Goal: Task Accomplishment & Management: Complete application form

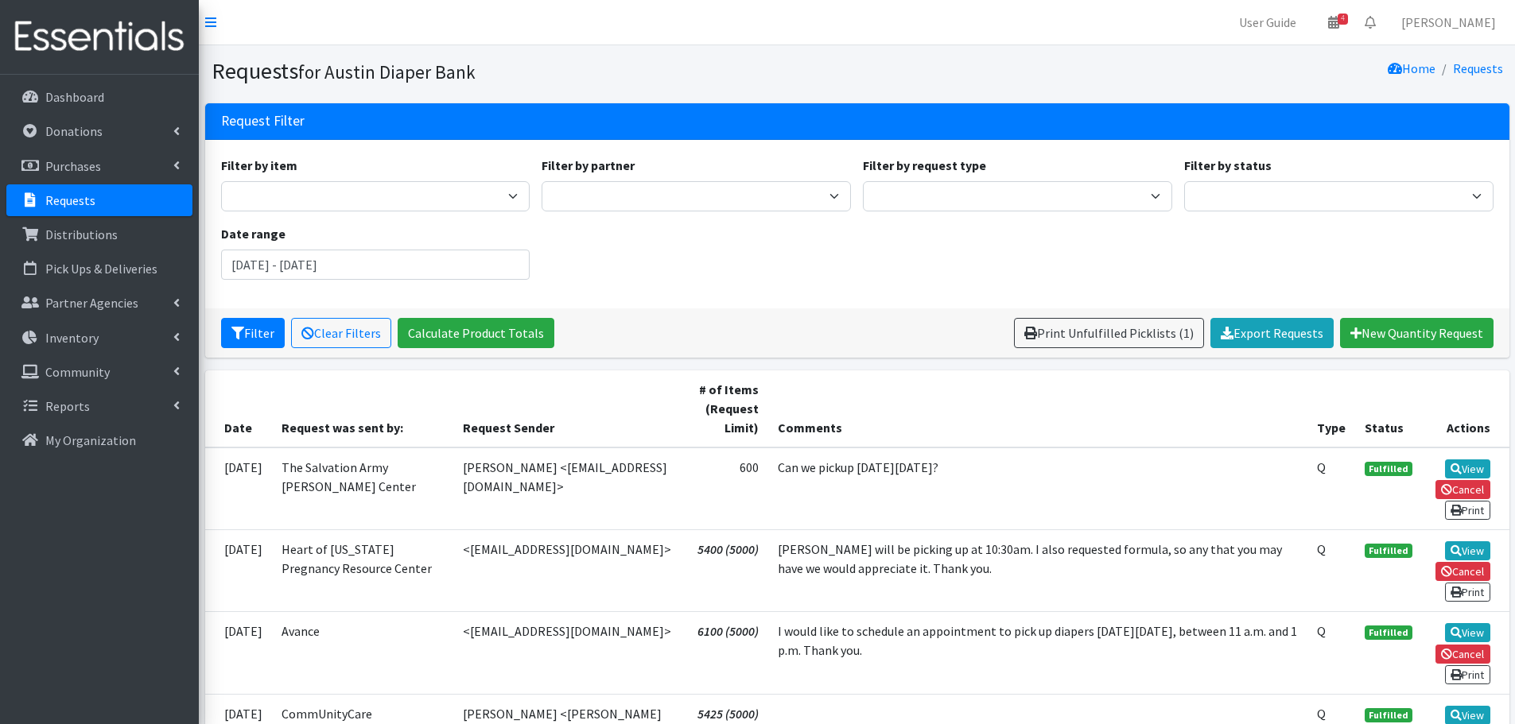
click at [66, 198] on p "Requests" at bounding box center [70, 200] width 50 height 16
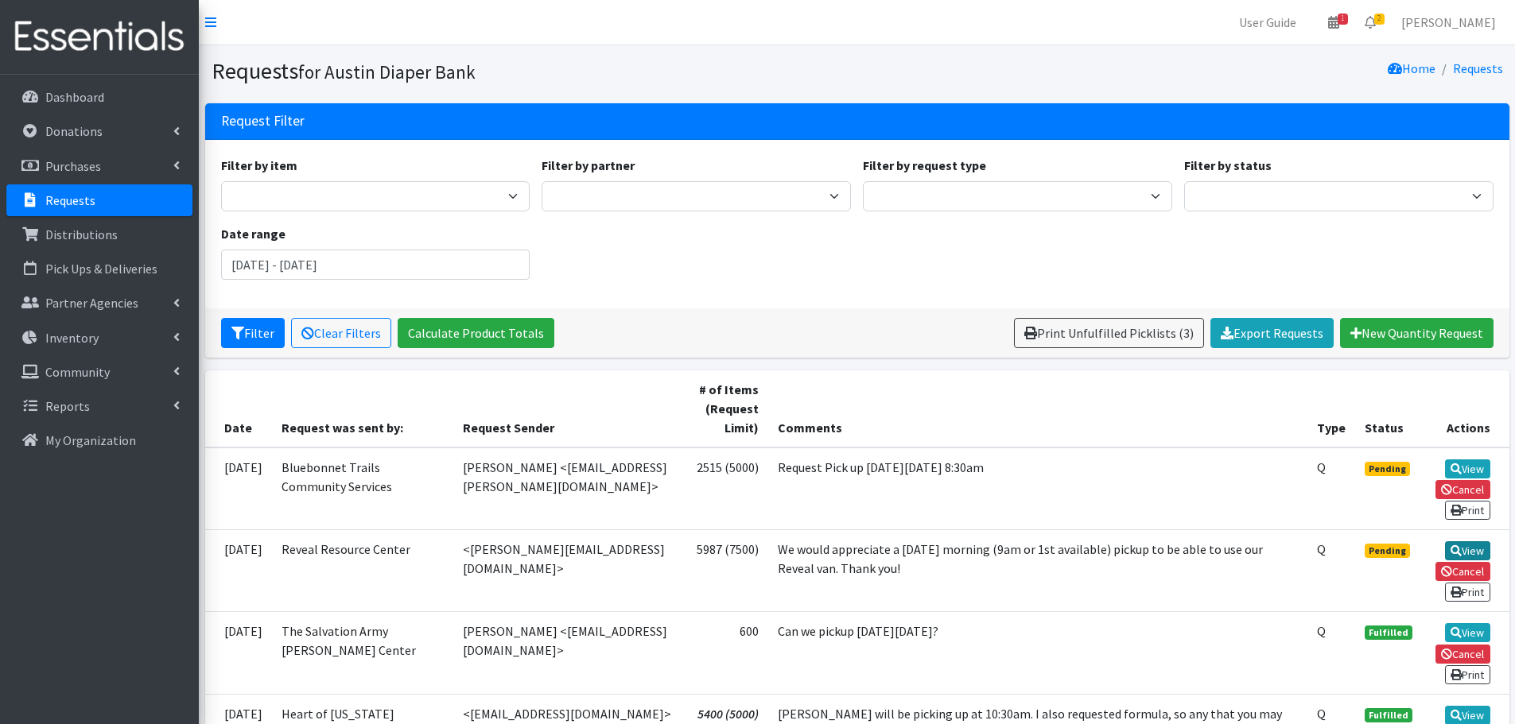
click at [1464, 545] on link "View" at bounding box center [1467, 551] width 45 height 19
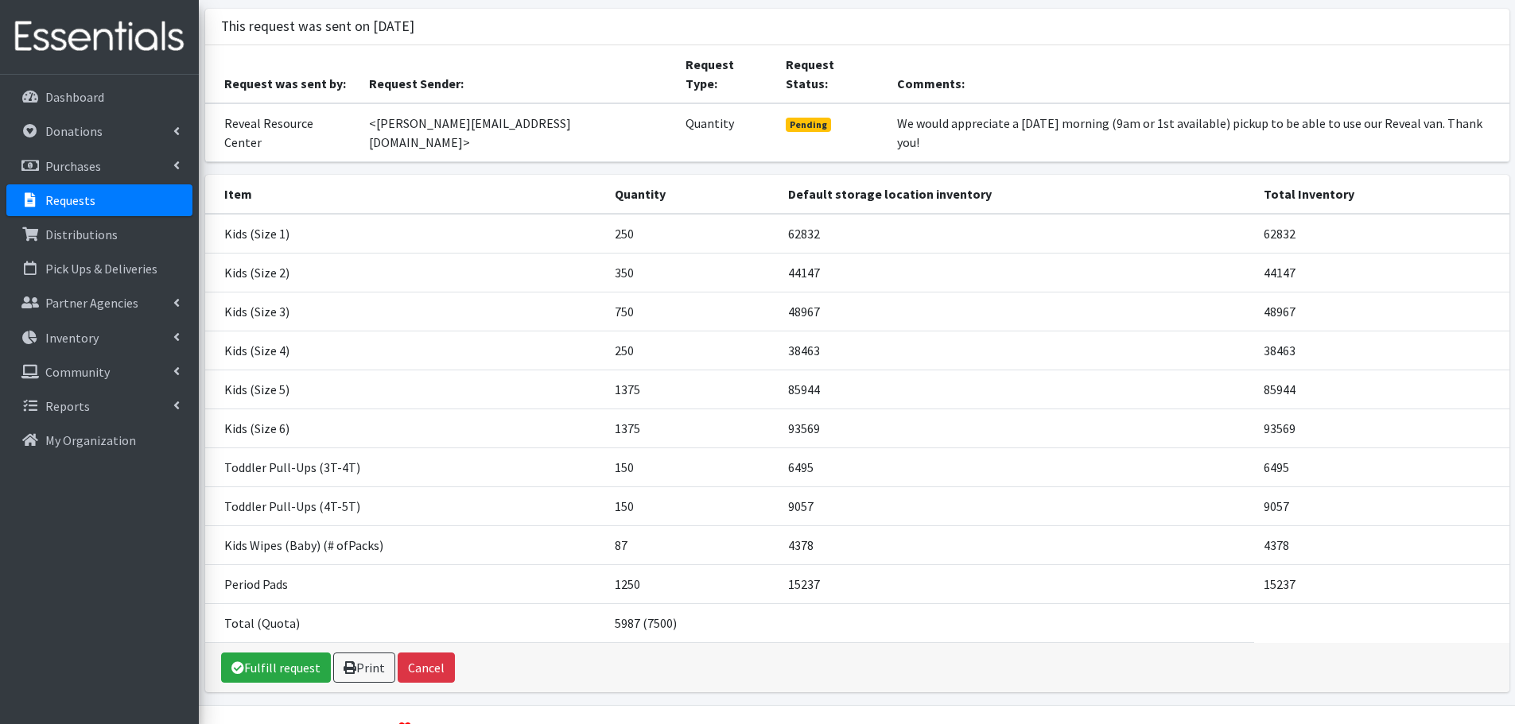
scroll to position [97, 0]
click at [281, 651] on link "Fulfill request" at bounding box center [276, 666] width 110 height 30
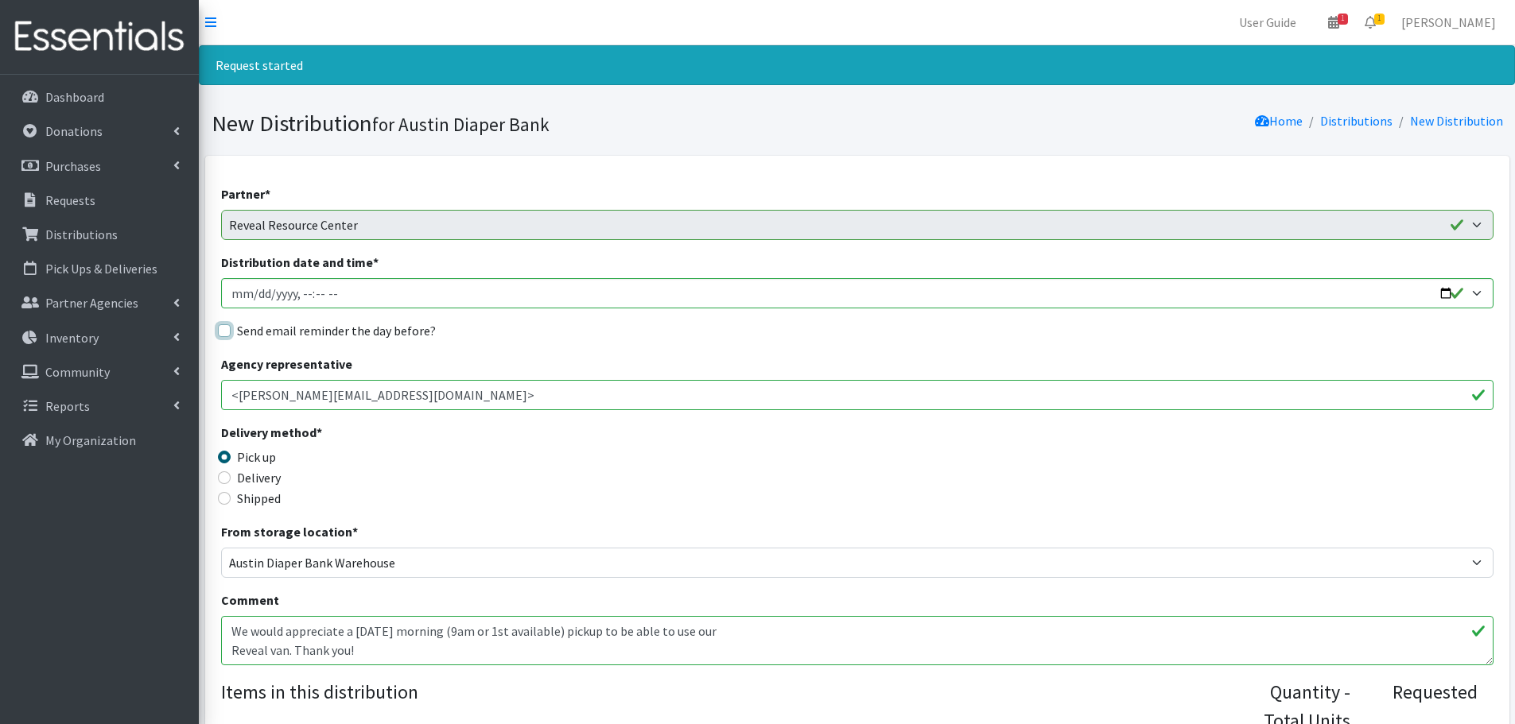
click at [227, 332] on input "Send email reminder the day before?" at bounding box center [224, 330] width 13 height 13
checkbox input "true"
click at [1443, 293] on input "Distribution date and time *" at bounding box center [857, 293] width 1272 height 30
click at [302, 293] on input "Distribution date and time *" at bounding box center [857, 293] width 1272 height 30
type input "2025-09-24T09:30"
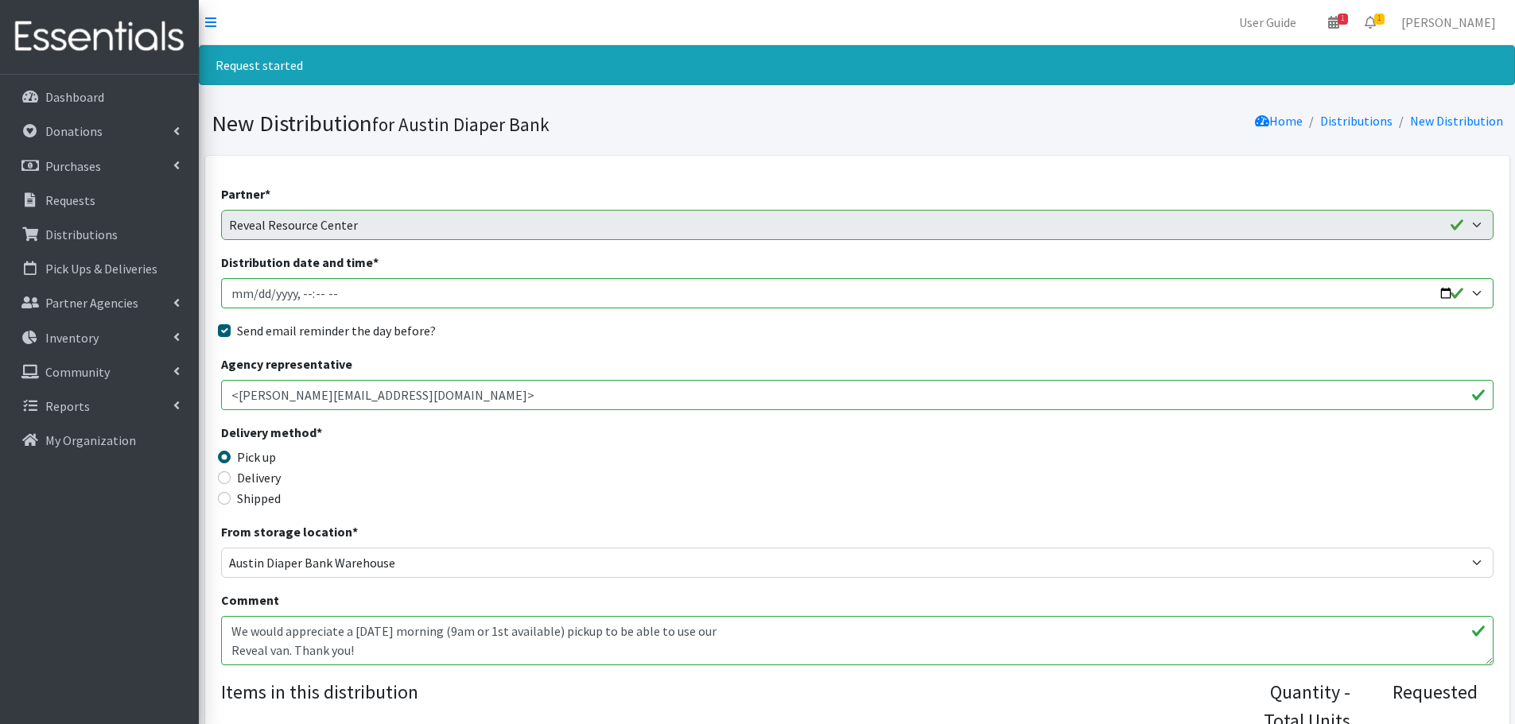
click at [737, 452] on div "Delivery method * Pick up Delivery Shipped Shipping cost" at bounding box center [857, 472] width 1272 height 99
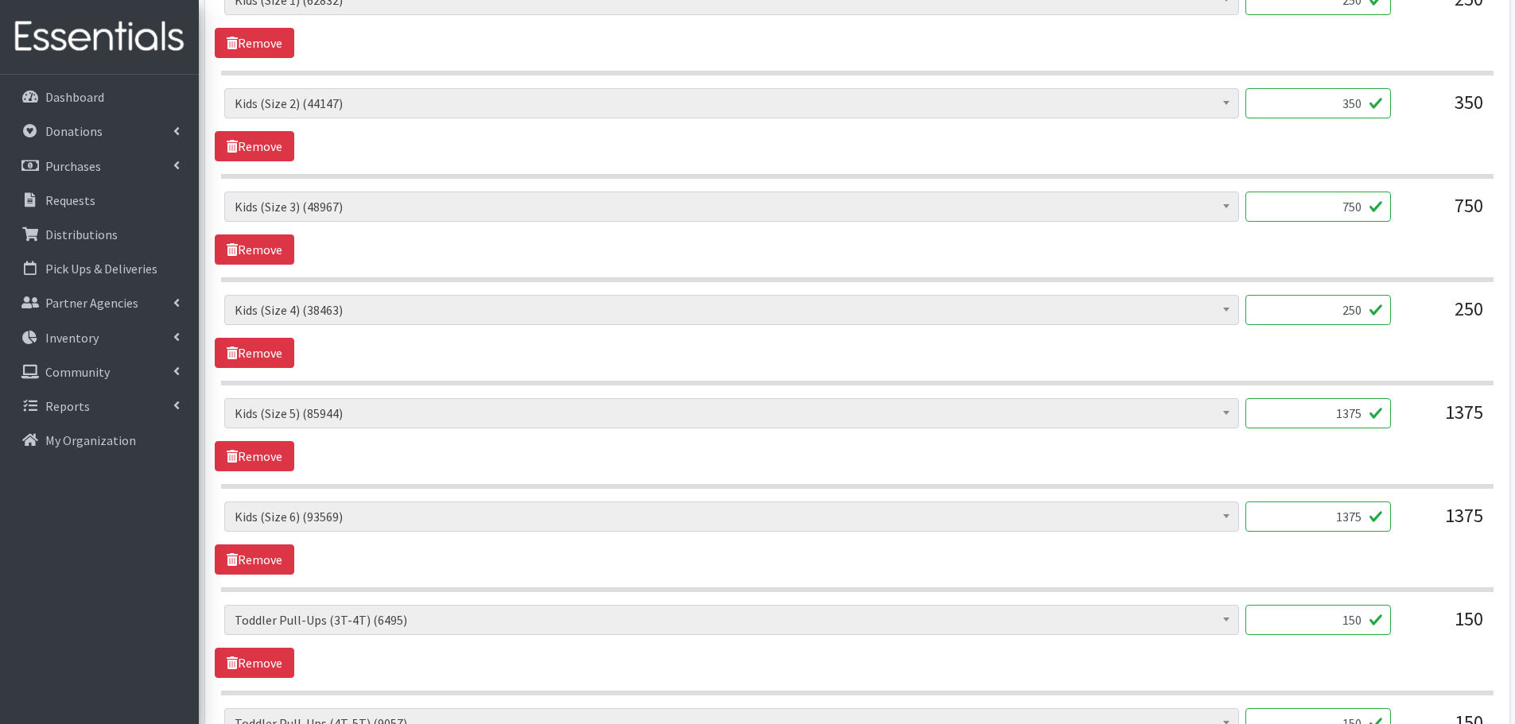
scroll to position [795, 0]
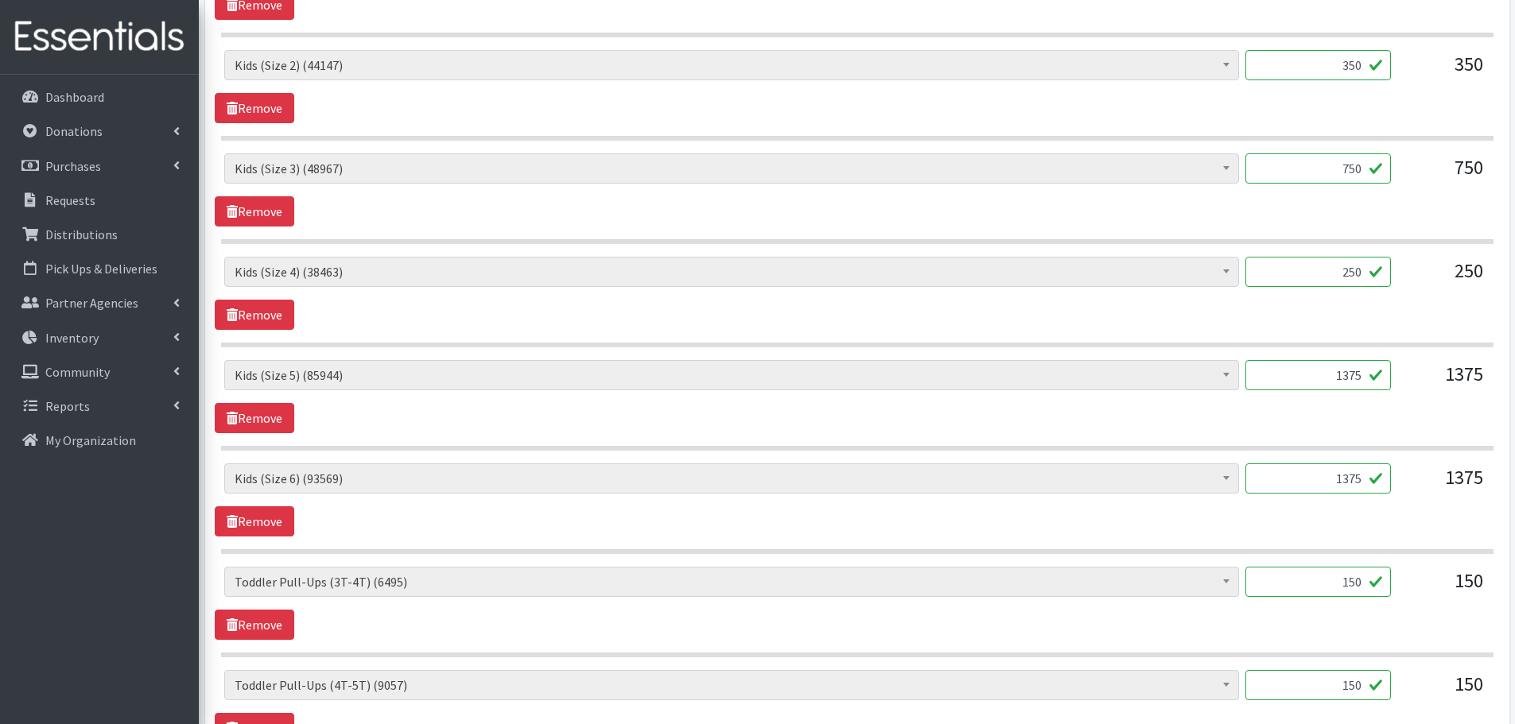
drag, startPoint x: 1353, startPoint y: 388, endPoint x: 1376, endPoint y: 388, distance: 23.1
click at [1376, 388] on input "1375" at bounding box center [1318, 375] width 146 height 30
type input "1000"
drag, startPoint x: 1308, startPoint y: 480, endPoint x: 1386, endPoint y: 485, distance: 78.1
click at [1386, 485] on input "1375" at bounding box center [1318, 479] width 146 height 30
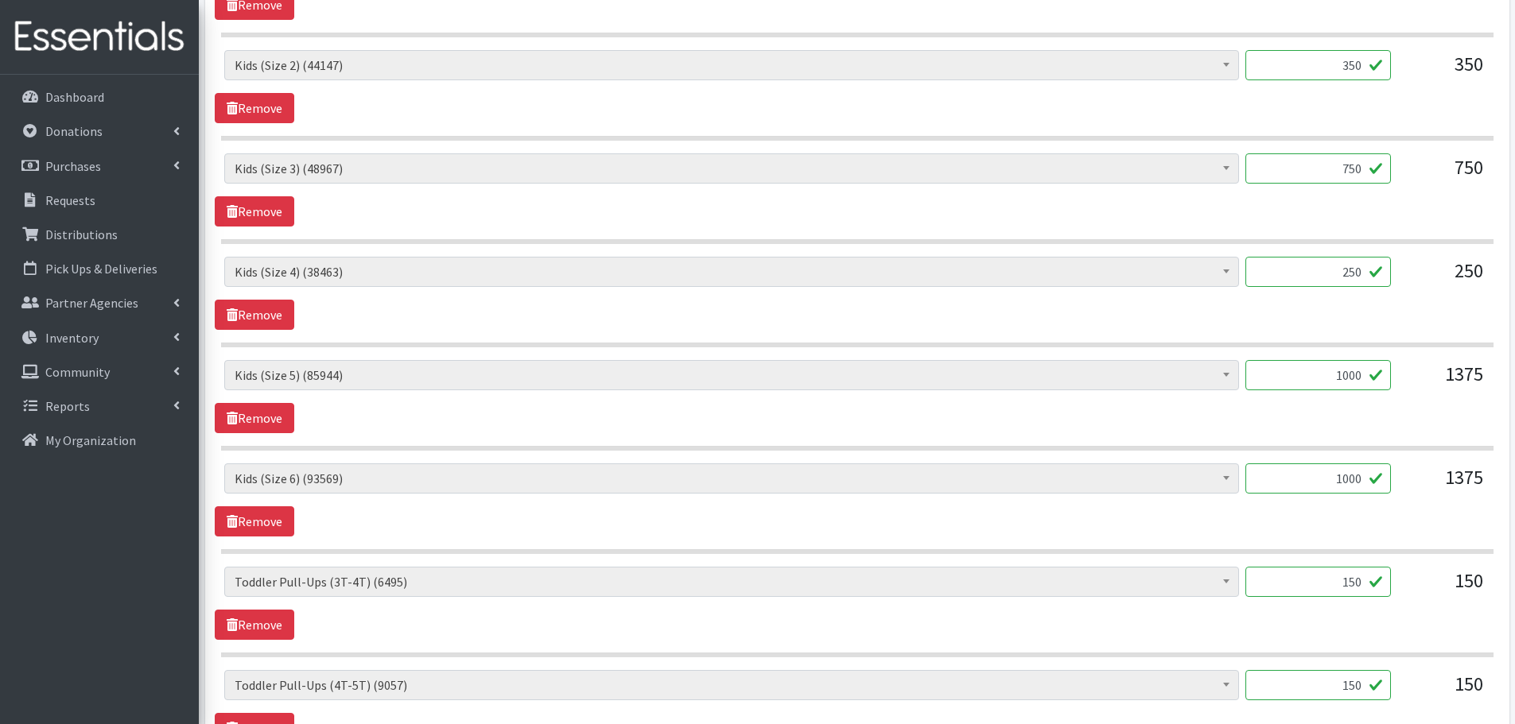
type input "1000"
click at [1341, 510] on div "Baby Formula (365) Kids (Newborn) (12271) Kids (Preemie) (260) Kids (Size 1) (6…" at bounding box center [857, 500] width 1284 height 73
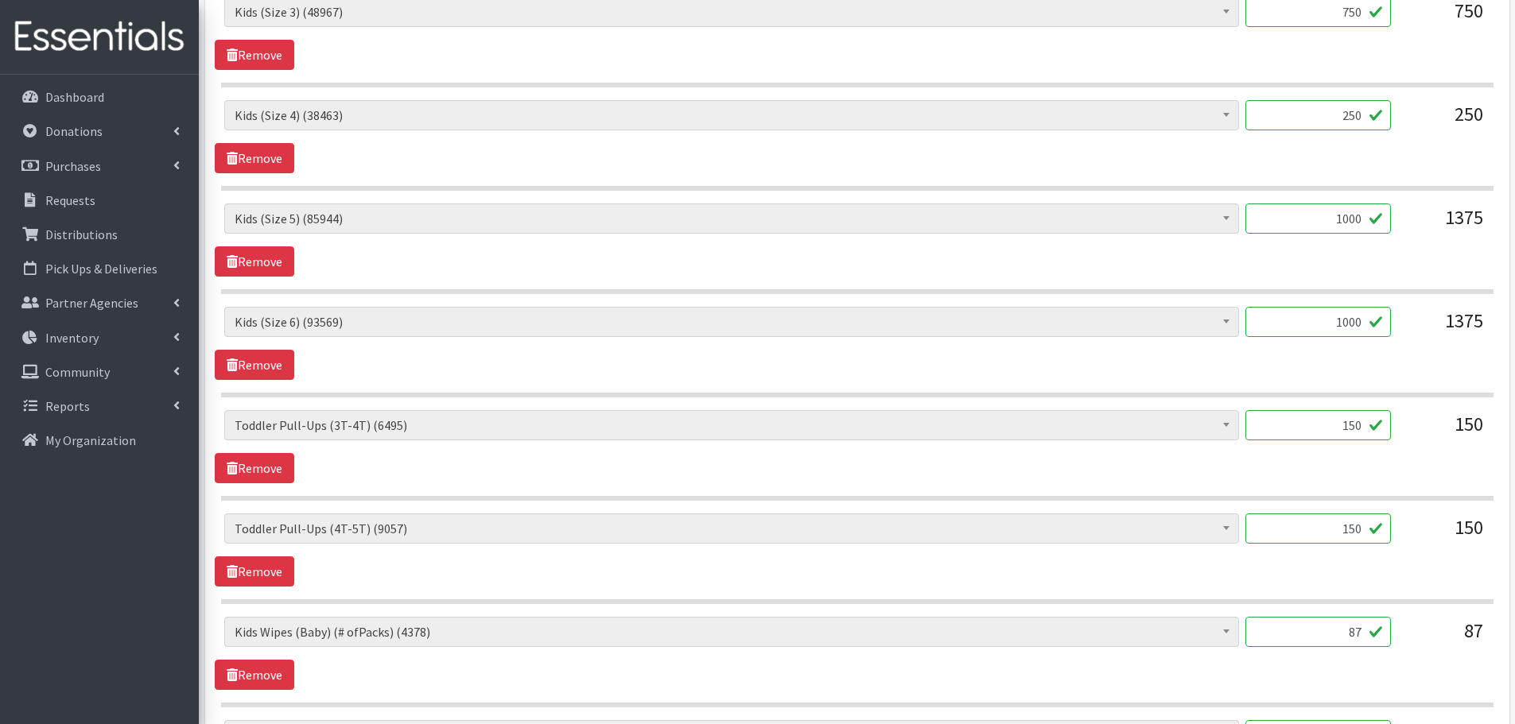
scroll to position [954, 0]
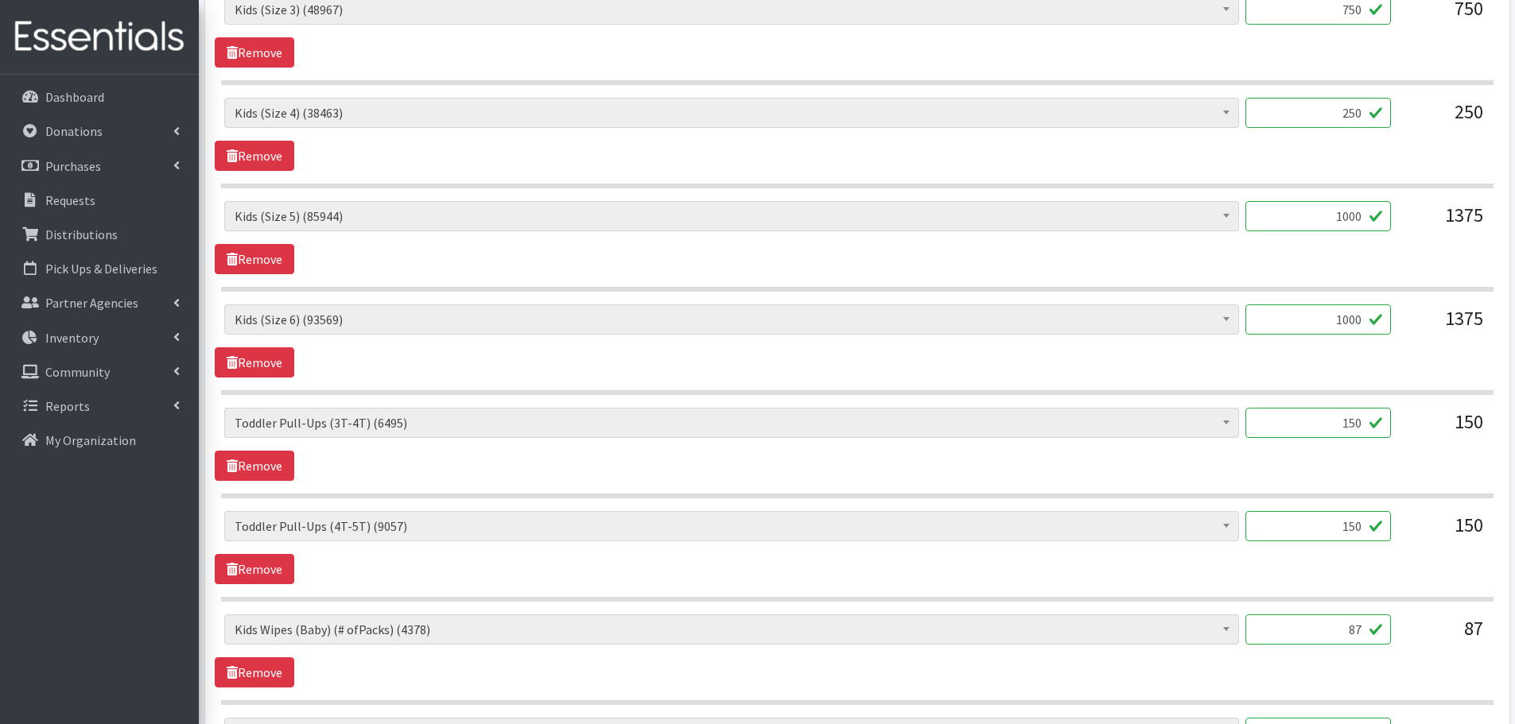
drag, startPoint x: 1392, startPoint y: 431, endPoint x: 1459, endPoint y: 442, distance: 68.5
click at [1459, 442] on div "Baby Formula (365) Kids (Newborn) (12271) Kids (Preemie) (260) Kids (Size 1) (6…" at bounding box center [856, 429] width 1265 height 43
type input "100"
click at [1331, 556] on div "Baby Formula (365) Kids (Newborn) (12271) Kids (Preemie) (260) Kids (Size 1) (6…" at bounding box center [857, 547] width 1284 height 73
drag, startPoint x: 1330, startPoint y: 540, endPoint x: 1379, endPoint y: 535, distance: 48.7
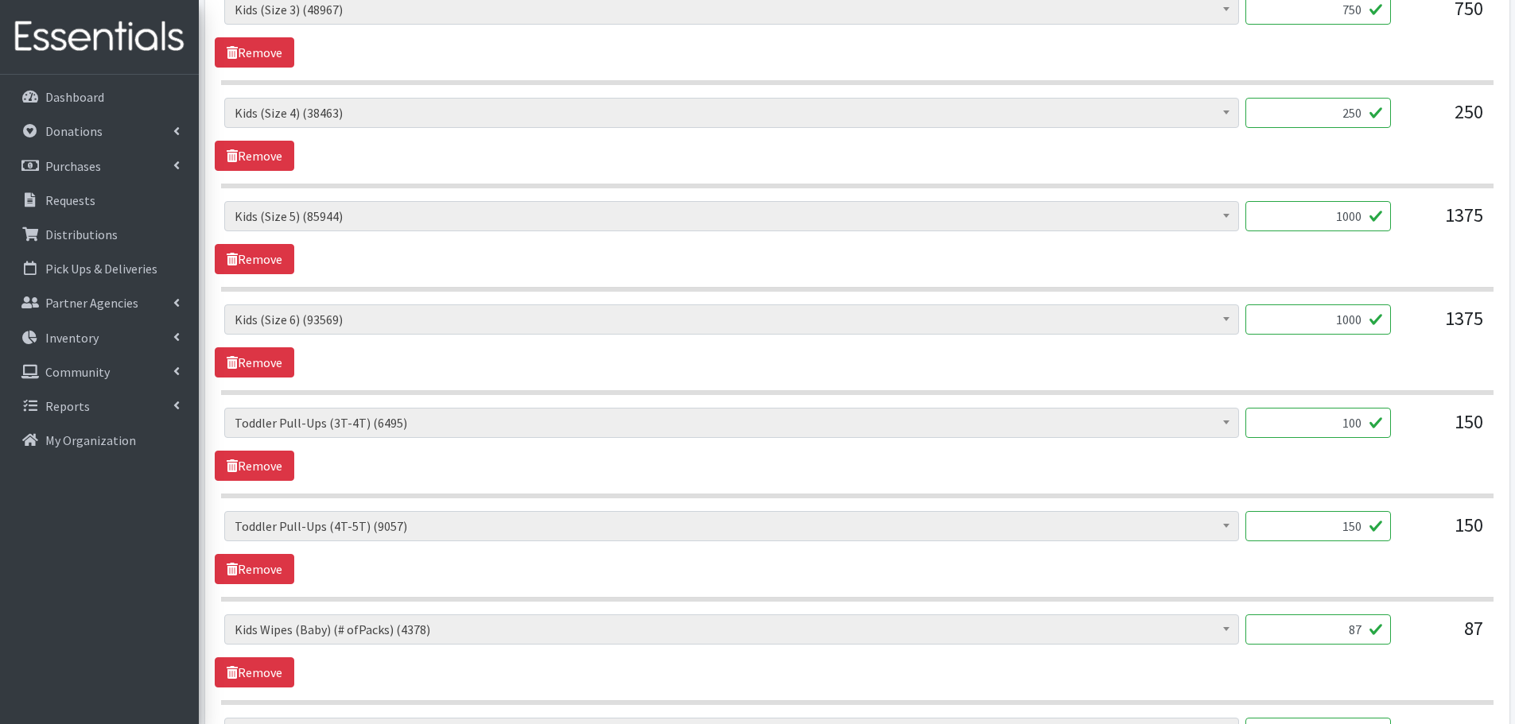
click at [1379, 535] on input "150" at bounding box center [1318, 526] width 146 height 30
type input "100"
click at [1396, 552] on div "Baby Formula (365) Kids (Newborn) (12271) Kids (Preemie) (260) Kids (Size 1) (6…" at bounding box center [856, 532] width 1265 height 43
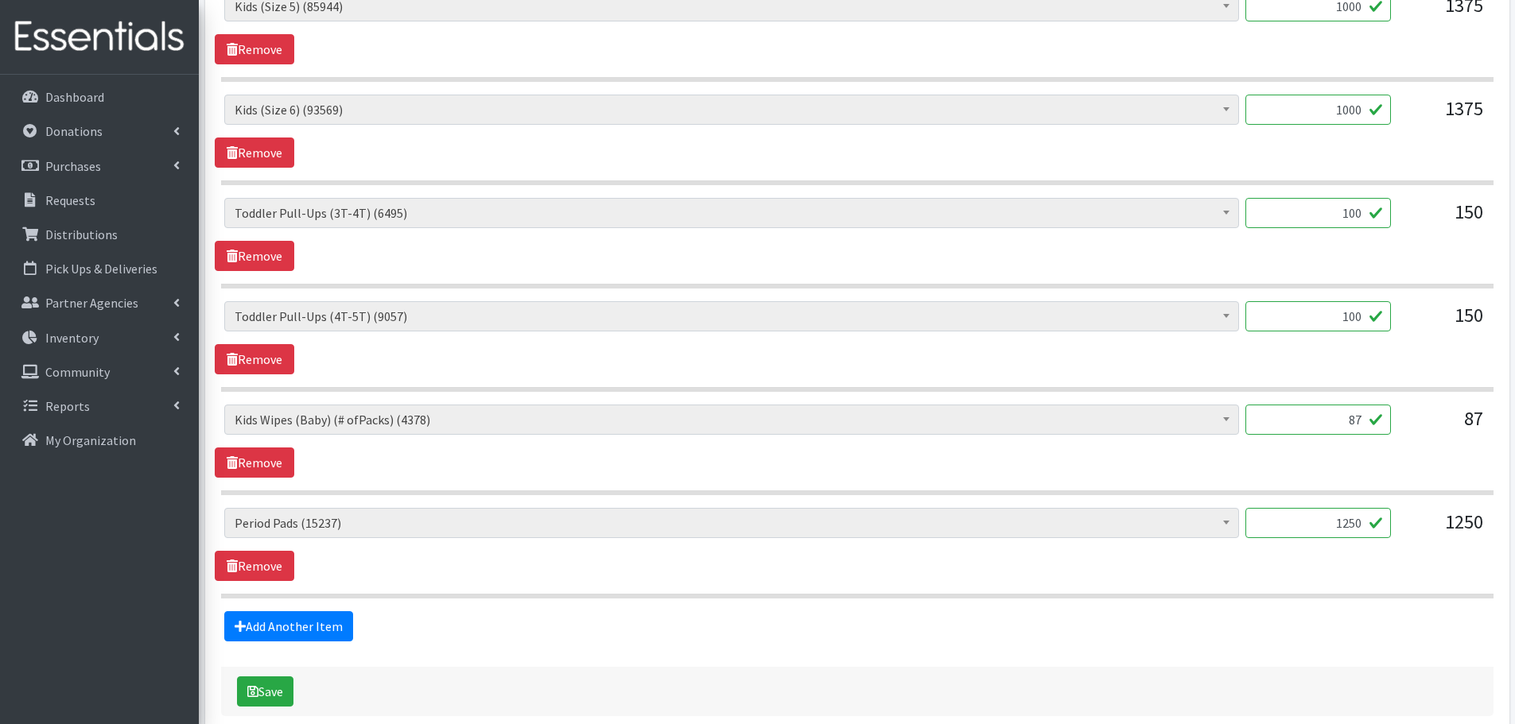
scroll to position [1165, 0]
drag, startPoint x: 1331, startPoint y: 426, endPoint x: 1392, endPoint y: 436, distance: 61.2
click at [1392, 436] on div "Baby Formula (365) Kids (Newborn) (12271) Kids (Preemie) (260) Kids (Size 1) (6…" at bounding box center [856, 425] width 1265 height 43
type input "72"
click at [1392, 436] on div "Baby Formula (365) Kids (Newborn) (12271) Kids (Preemie) (260) Kids (Size 1) (6…" at bounding box center [856, 425] width 1265 height 43
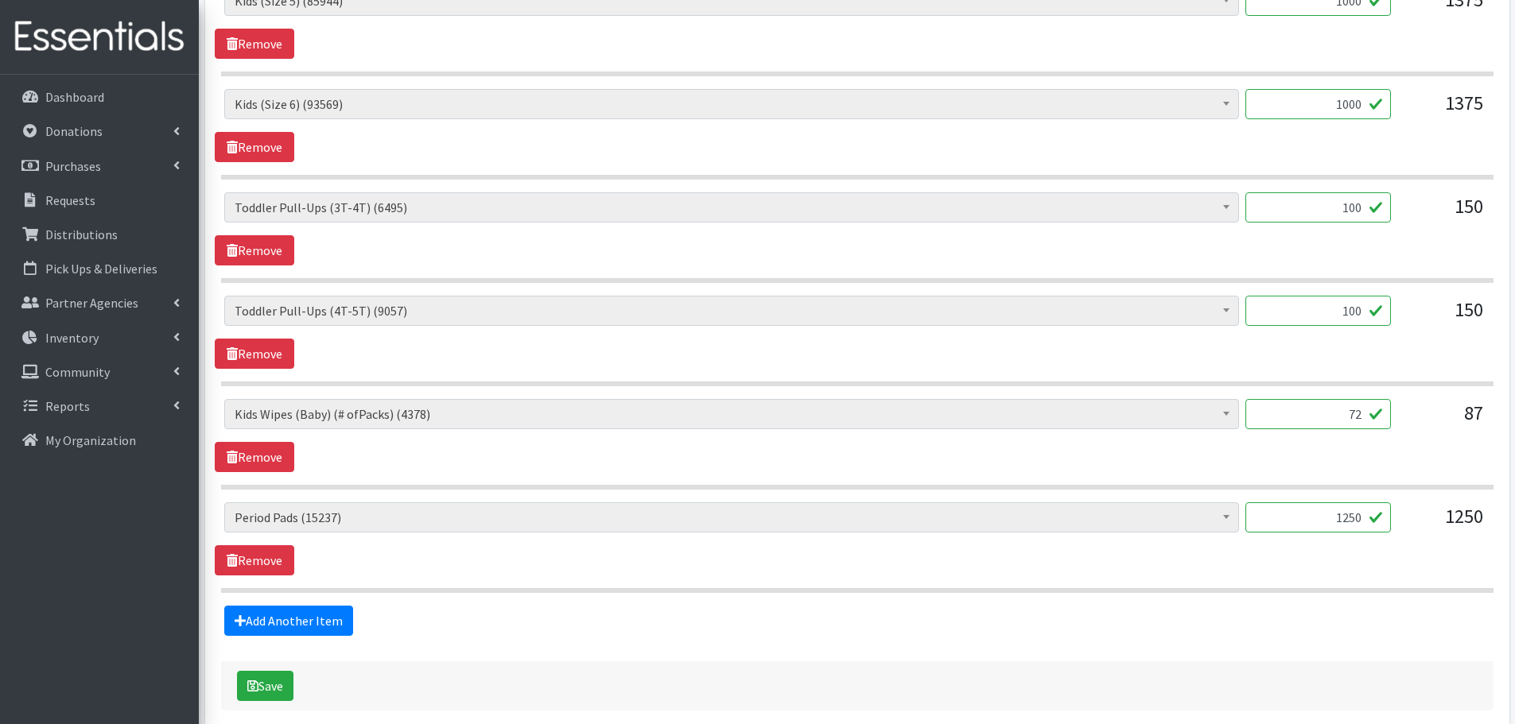
scroll to position [1245, 0]
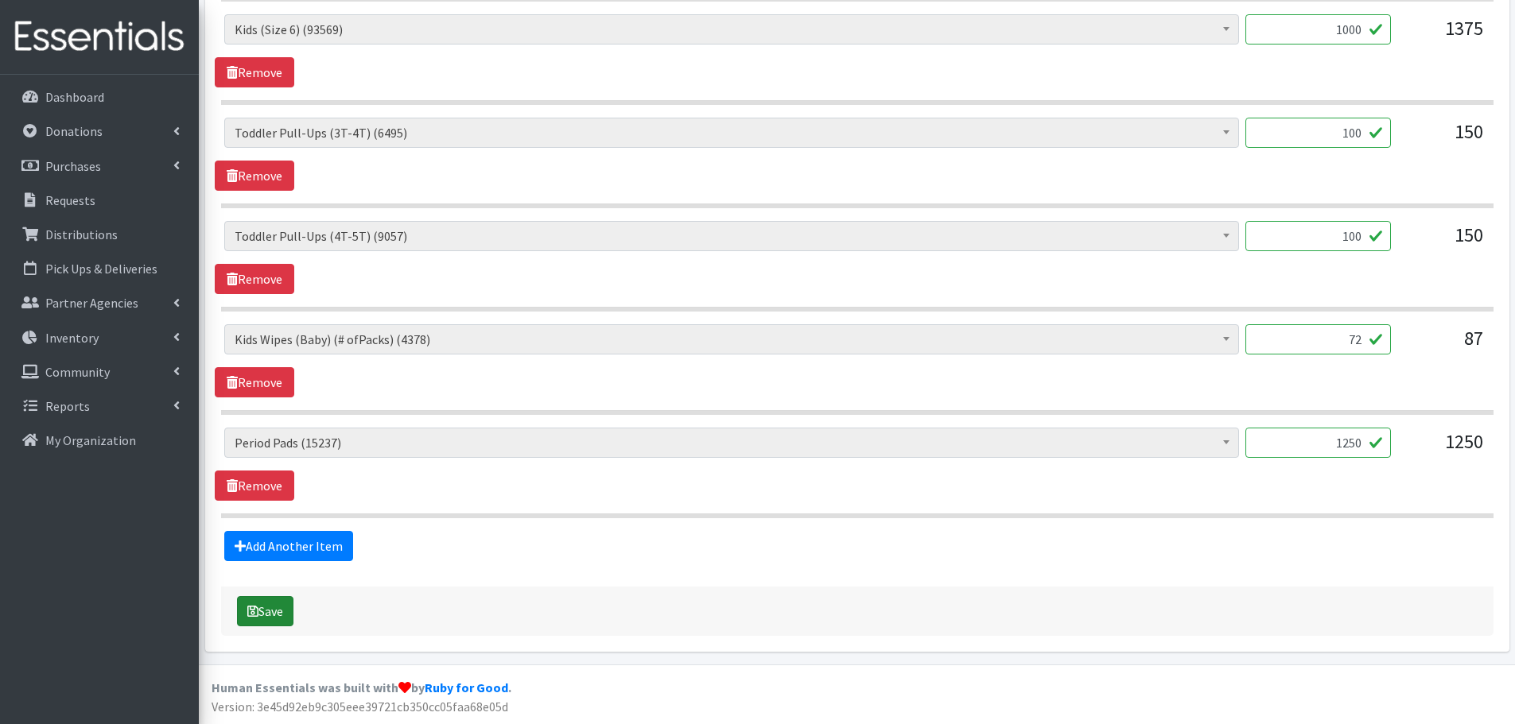
click at [273, 608] on button "Save" at bounding box center [265, 611] width 56 height 30
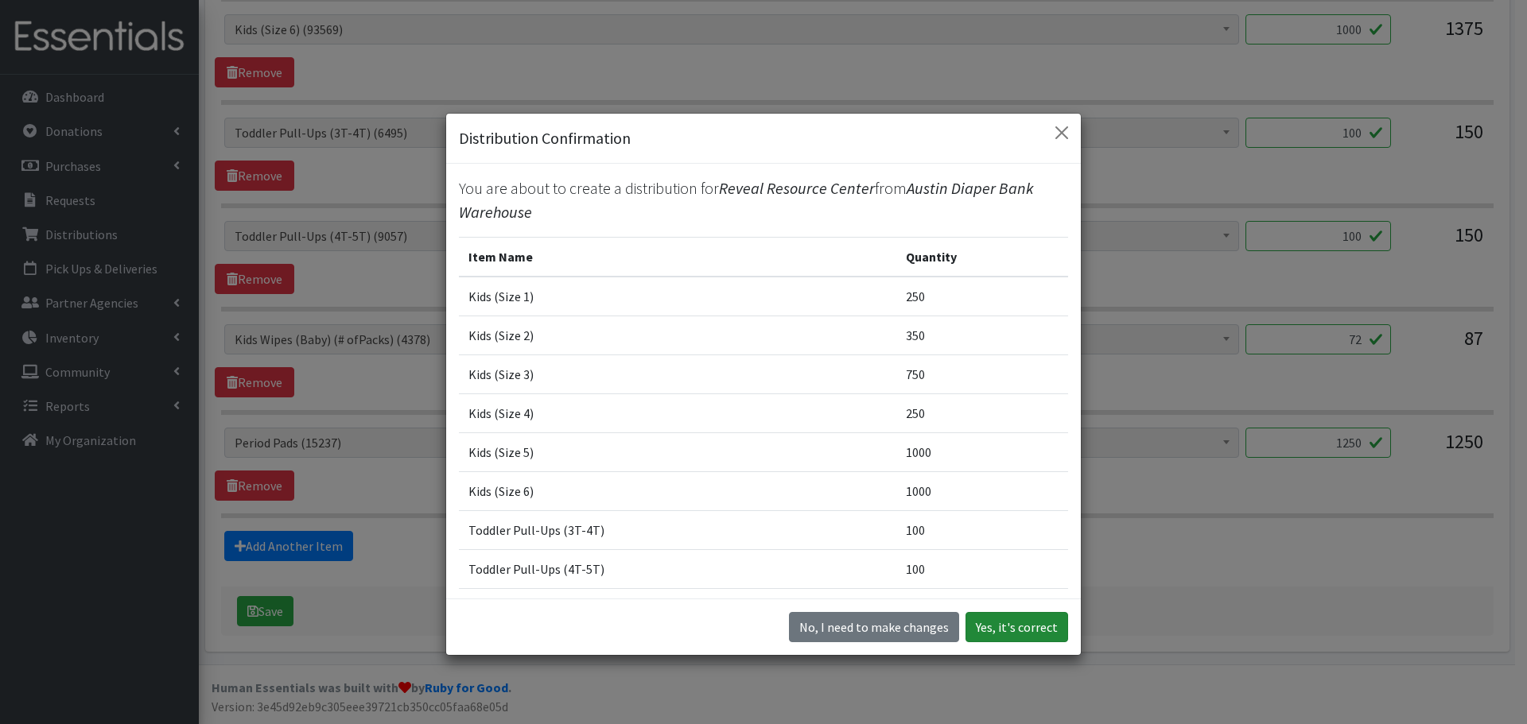
click at [1037, 635] on button "Yes, it's correct" at bounding box center [1016, 627] width 103 height 30
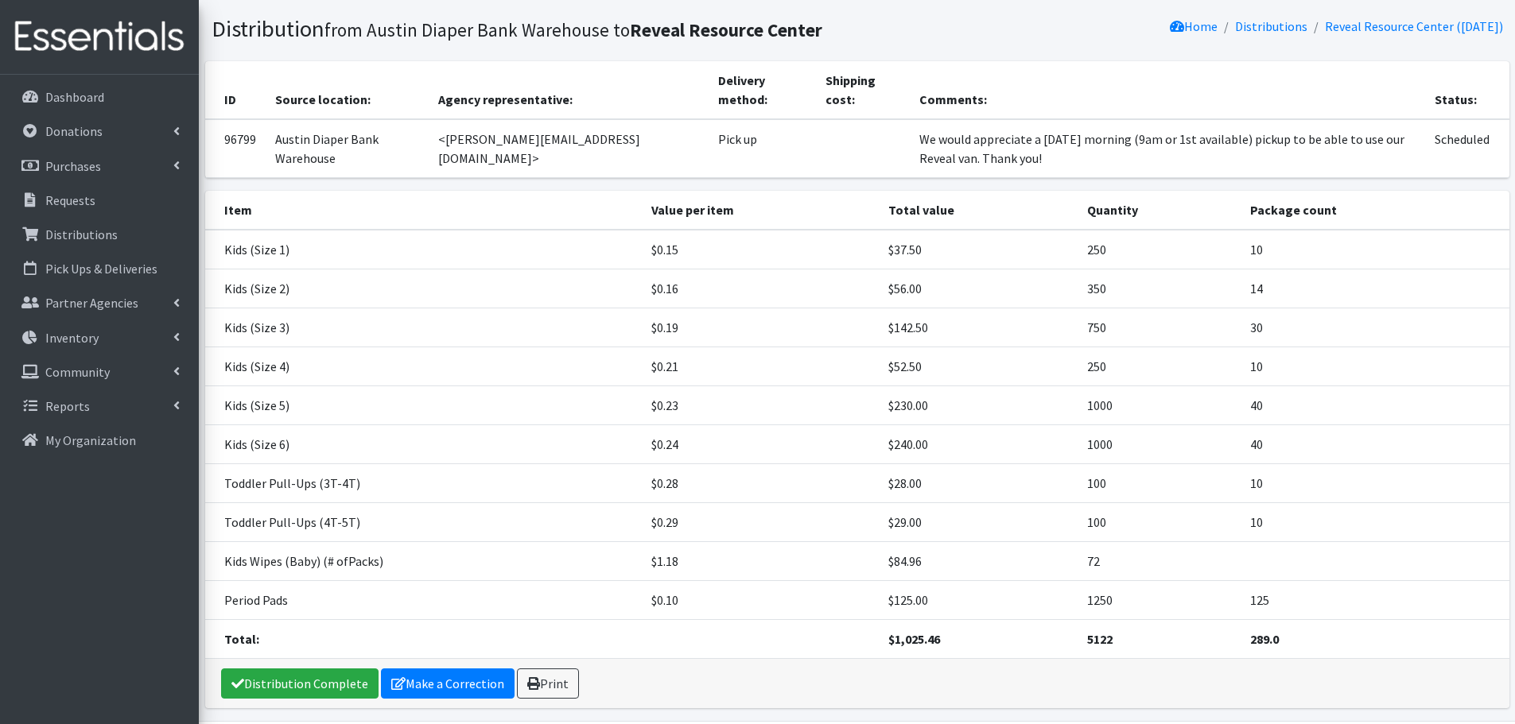
scroll to position [151, 0]
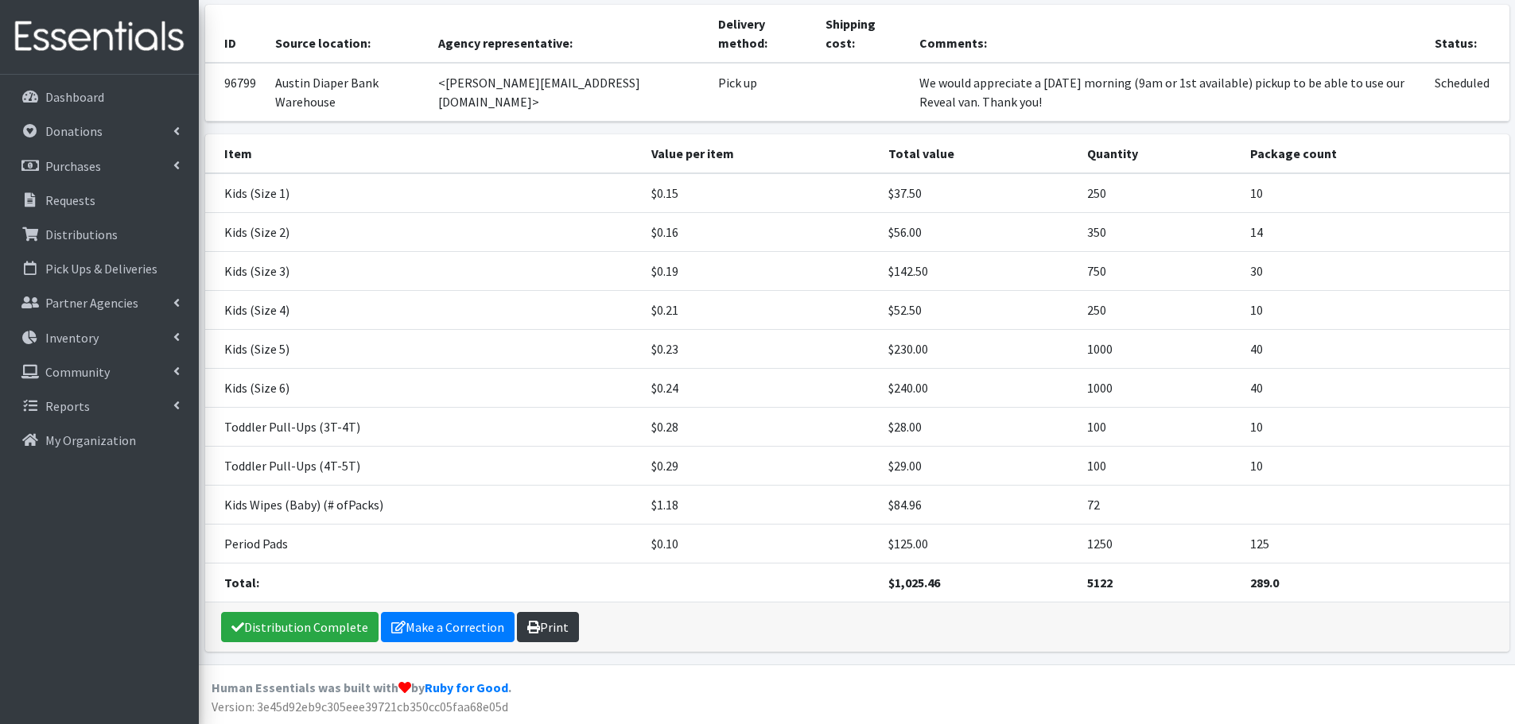
click at [547, 635] on link "Print" at bounding box center [548, 627] width 62 height 30
click at [90, 205] on p "Requests" at bounding box center [70, 200] width 50 height 16
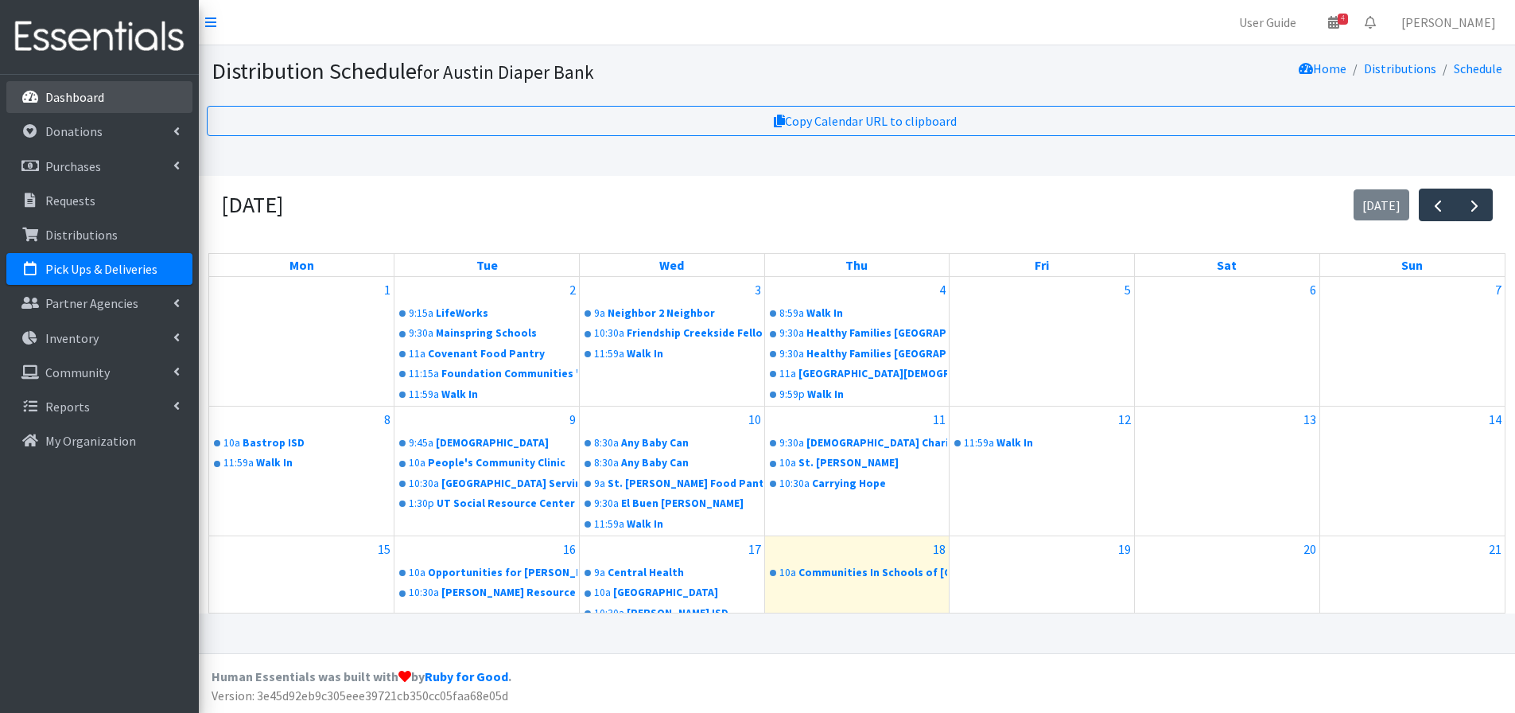
scroll to position [258, 0]
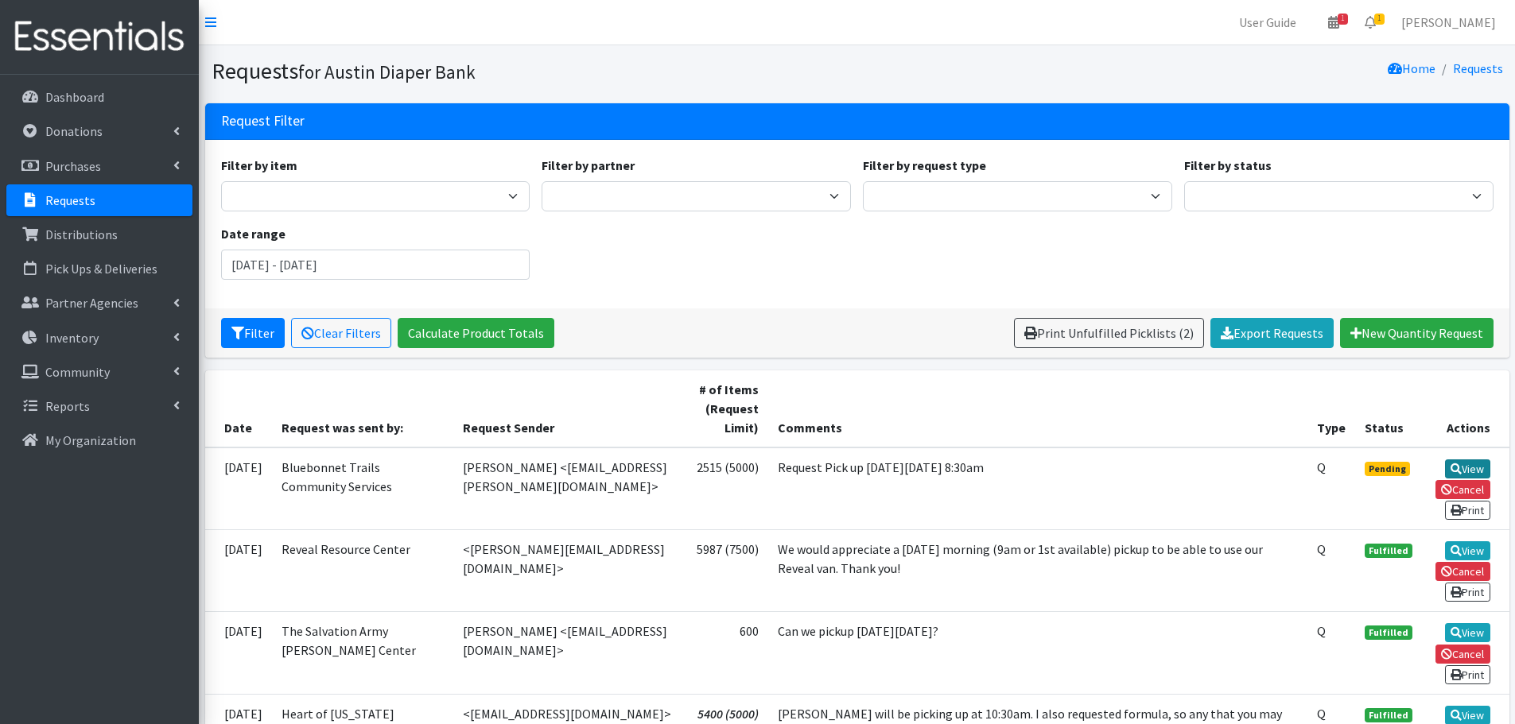
click at [1466, 470] on link "View" at bounding box center [1467, 469] width 45 height 19
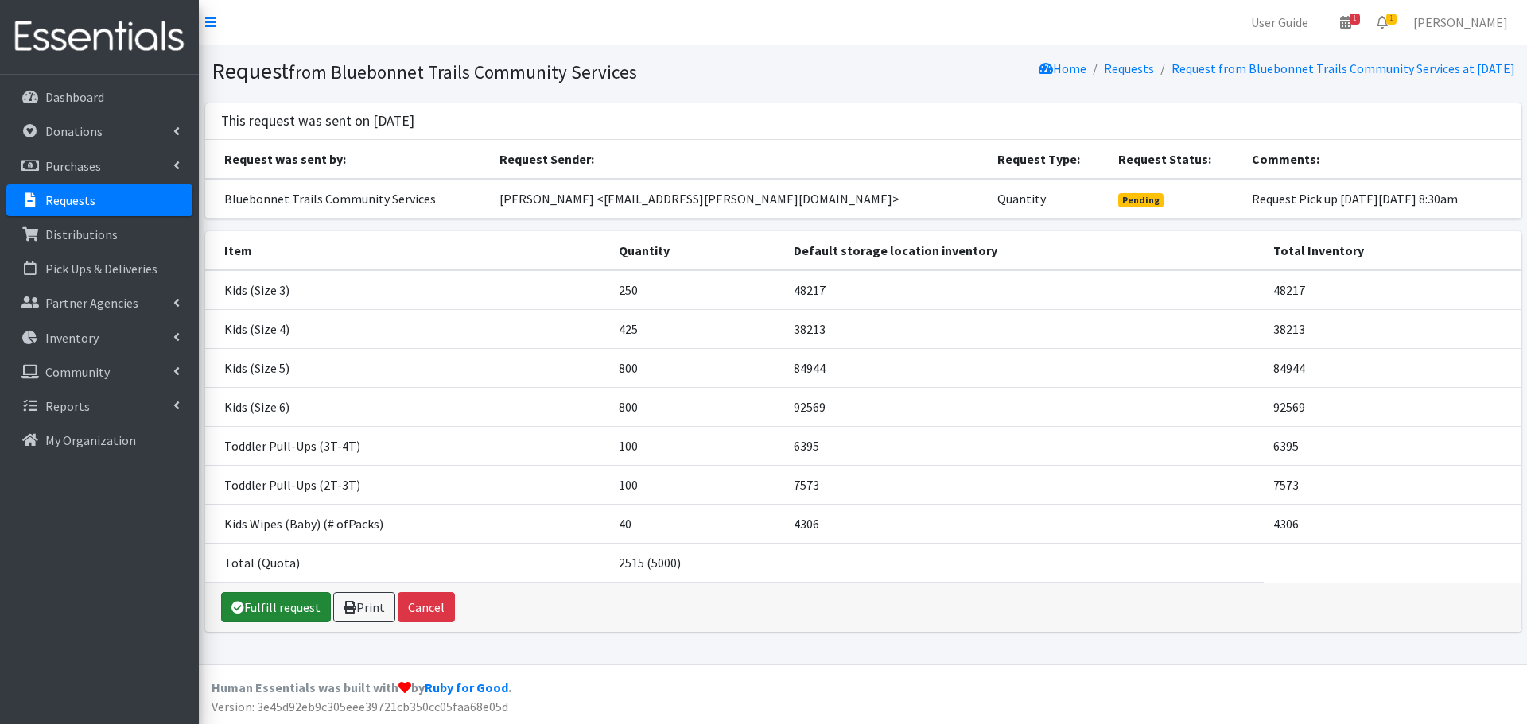
click at [278, 613] on link "Fulfill request" at bounding box center [276, 607] width 110 height 30
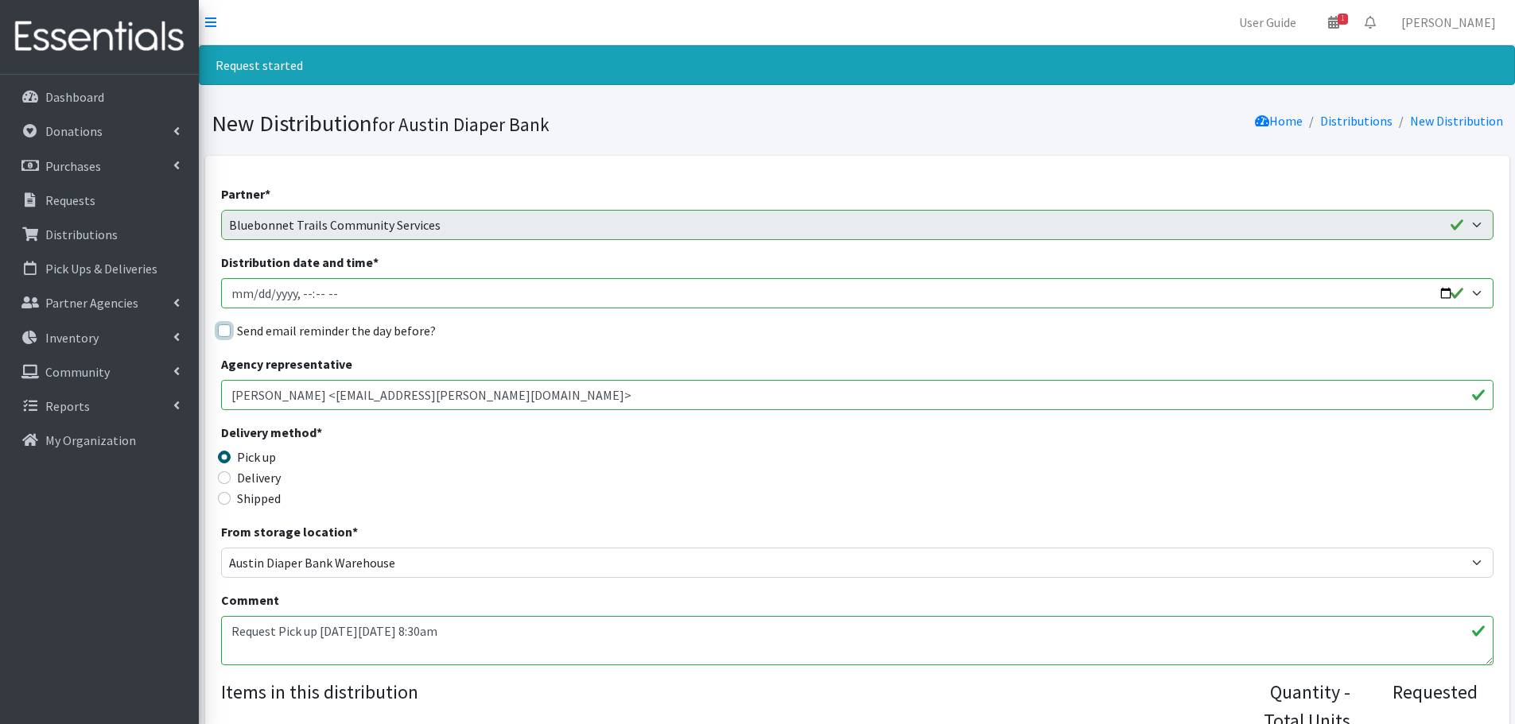
click at [225, 336] on input "Send email reminder the day before?" at bounding box center [224, 330] width 13 height 13
checkbox input "true"
click at [1445, 299] on input "Distribution date and time *" at bounding box center [857, 293] width 1272 height 30
type input "2025-09-23T08:30"
click at [809, 452] on div "Delivery method * Pick up Delivery Shipped Shipping cost" at bounding box center [857, 472] width 1272 height 99
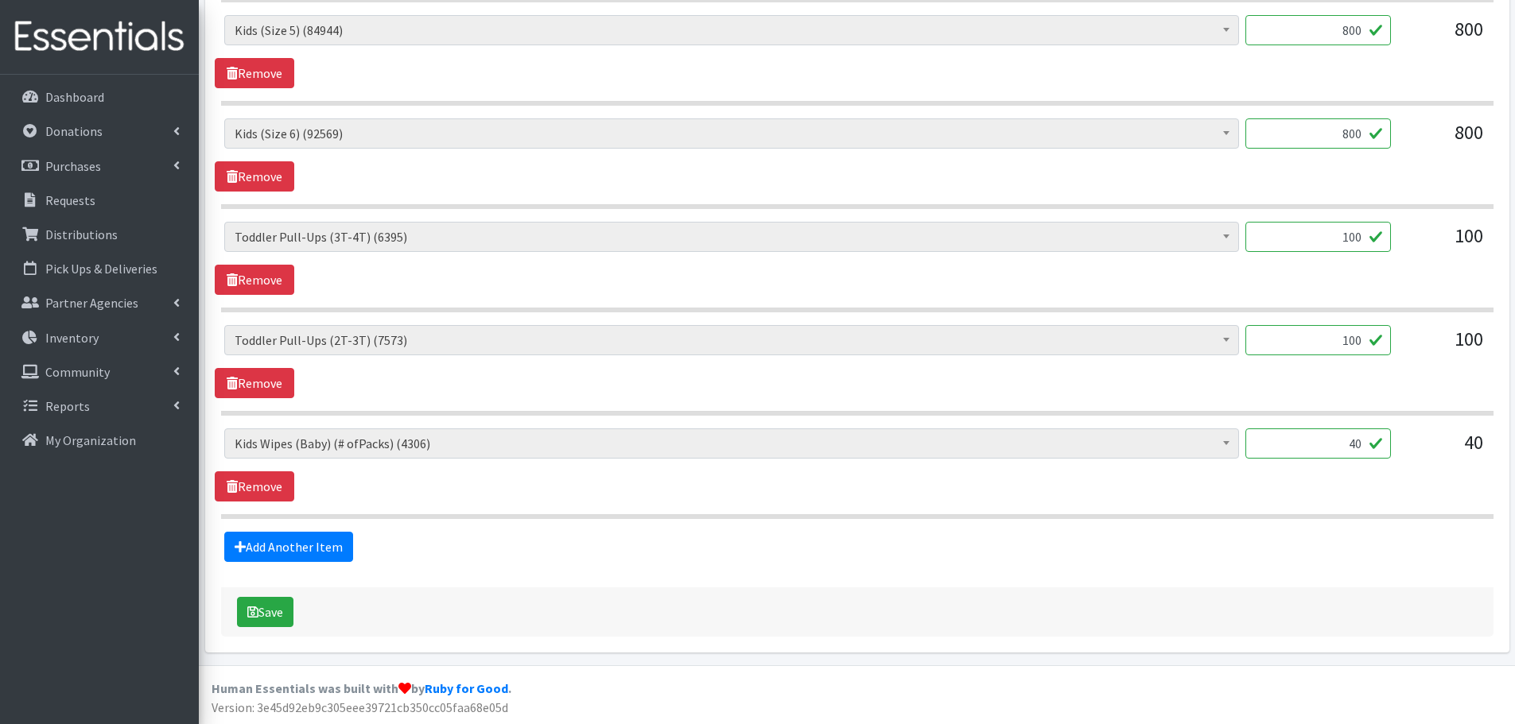
scroll to position [934, 0]
click at [272, 616] on button "Save" at bounding box center [265, 611] width 56 height 30
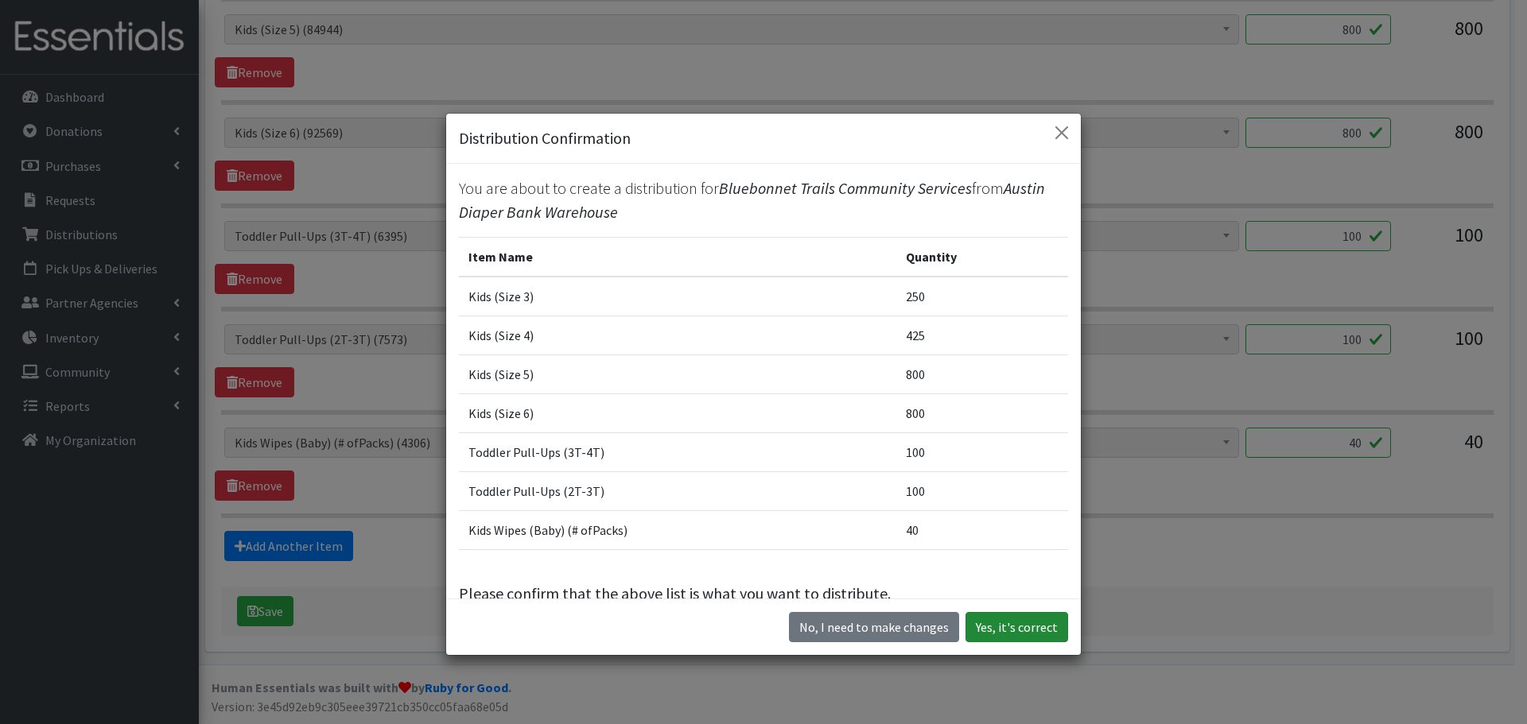
click at [1002, 628] on button "Yes, it's correct" at bounding box center [1016, 627] width 103 height 30
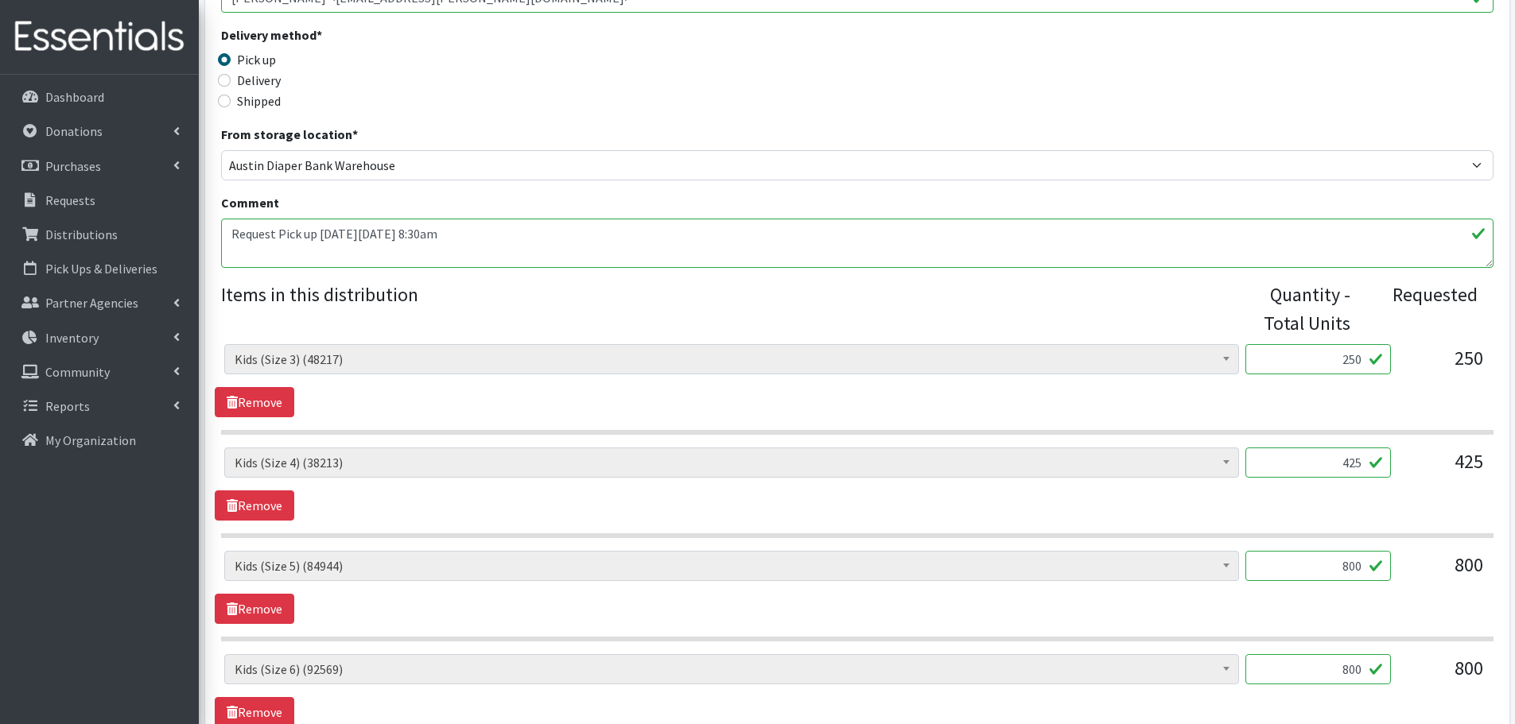
scroll to position [875, 0]
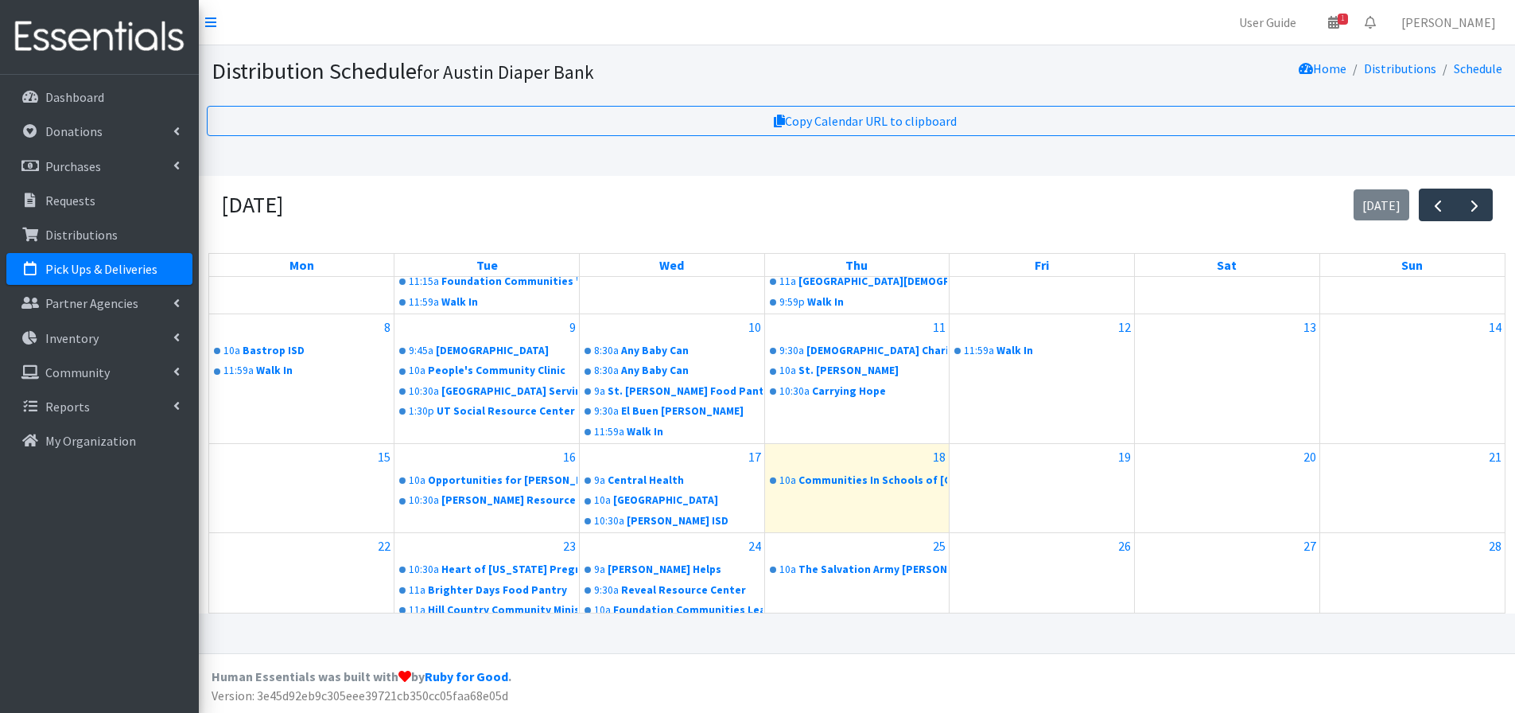
scroll to position [239, 0]
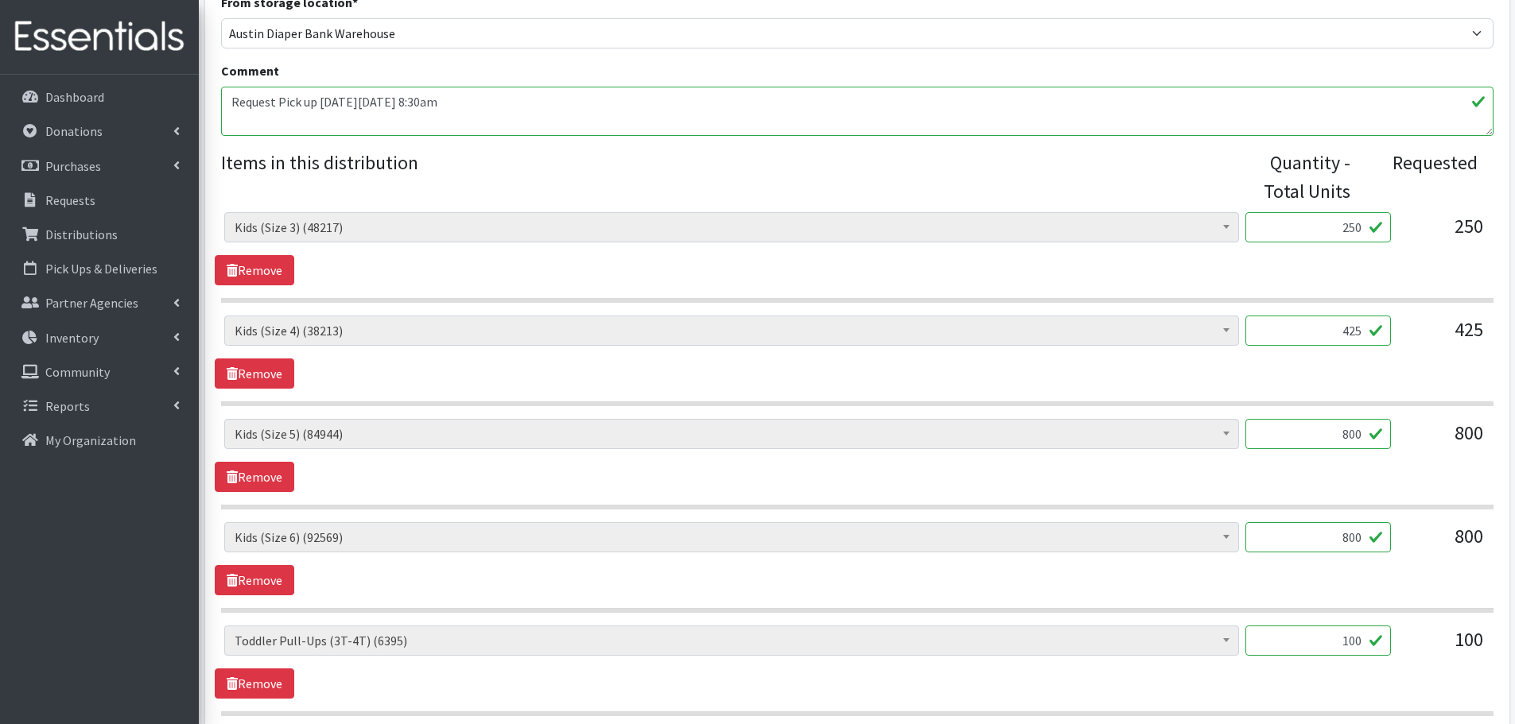
scroll to position [882, 0]
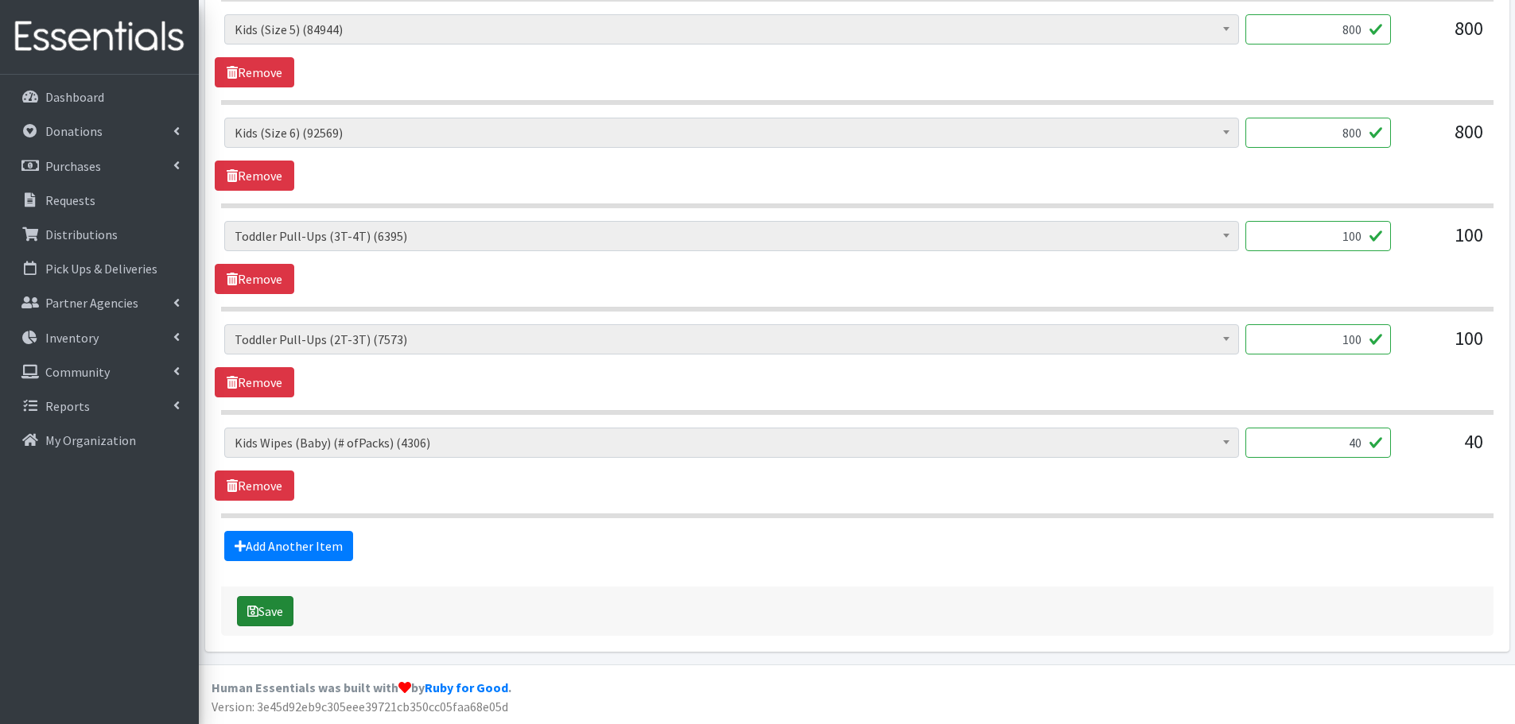
click at [260, 617] on button "Save" at bounding box center [265, 611] width 56 height 30
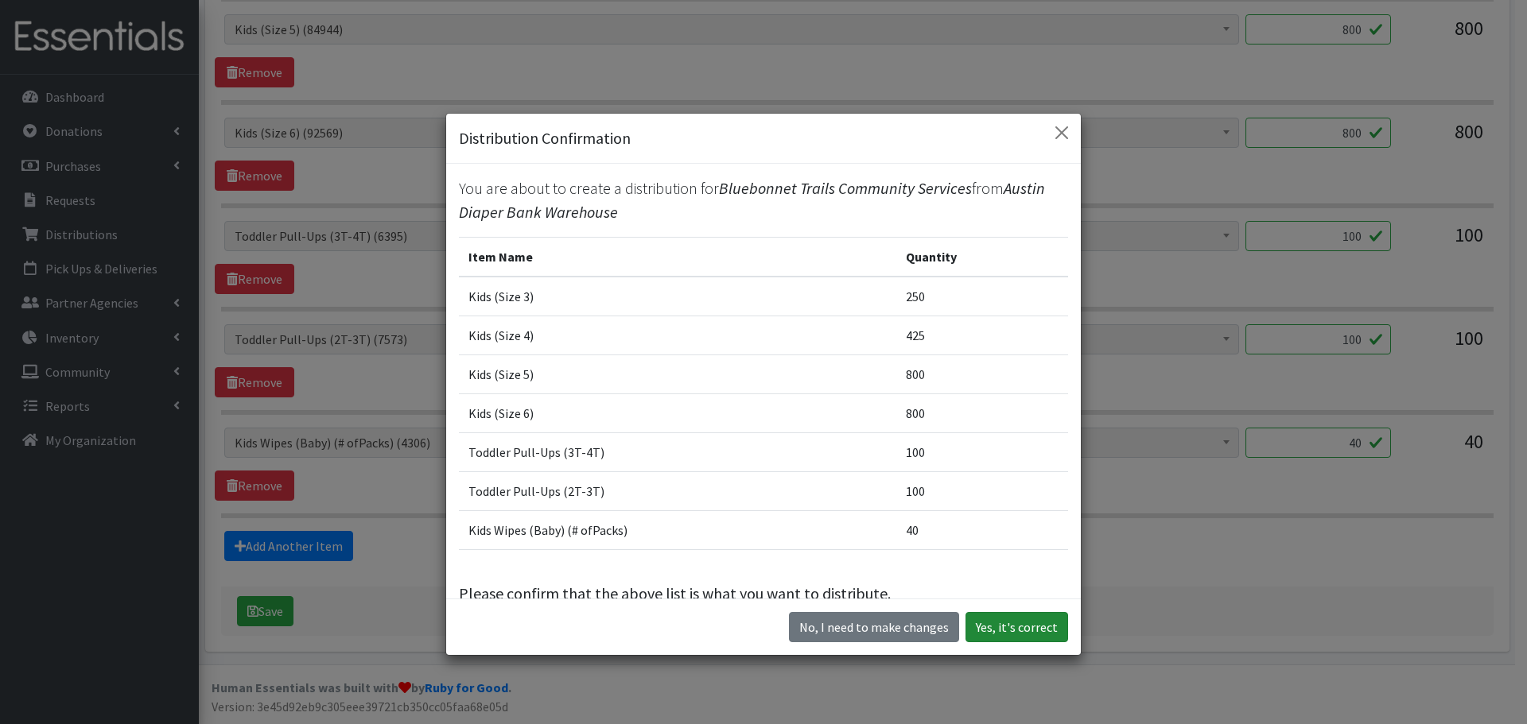
click at [1031, 640] on button "Yes, it's correct" at bounding box center [1016, 627] width 103 height 30
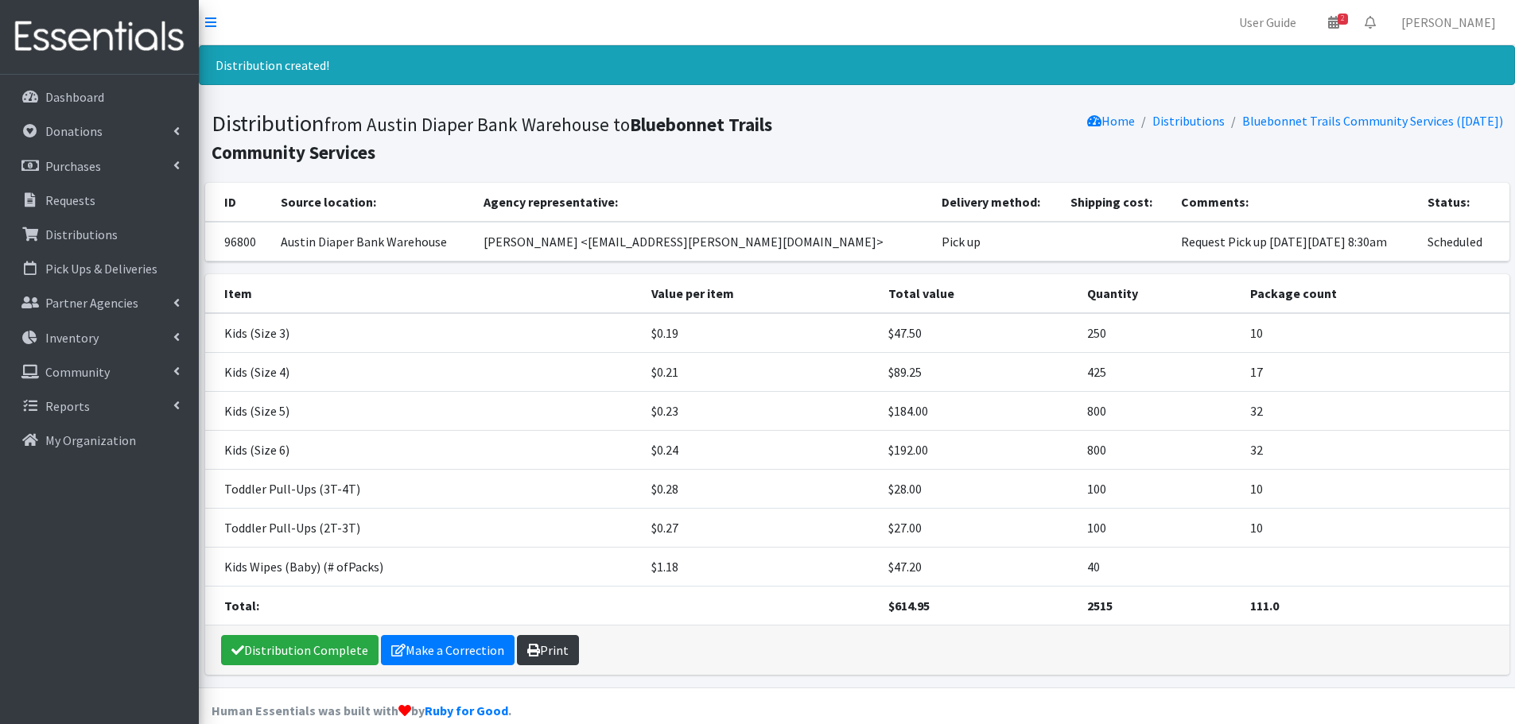
click at [554, 652] on link "Print" at bounding box center [548, 650] width 62 height 30
click at [423, 654] on link "Make a Correction" at bounding box center [448, 650] width 134 height 30
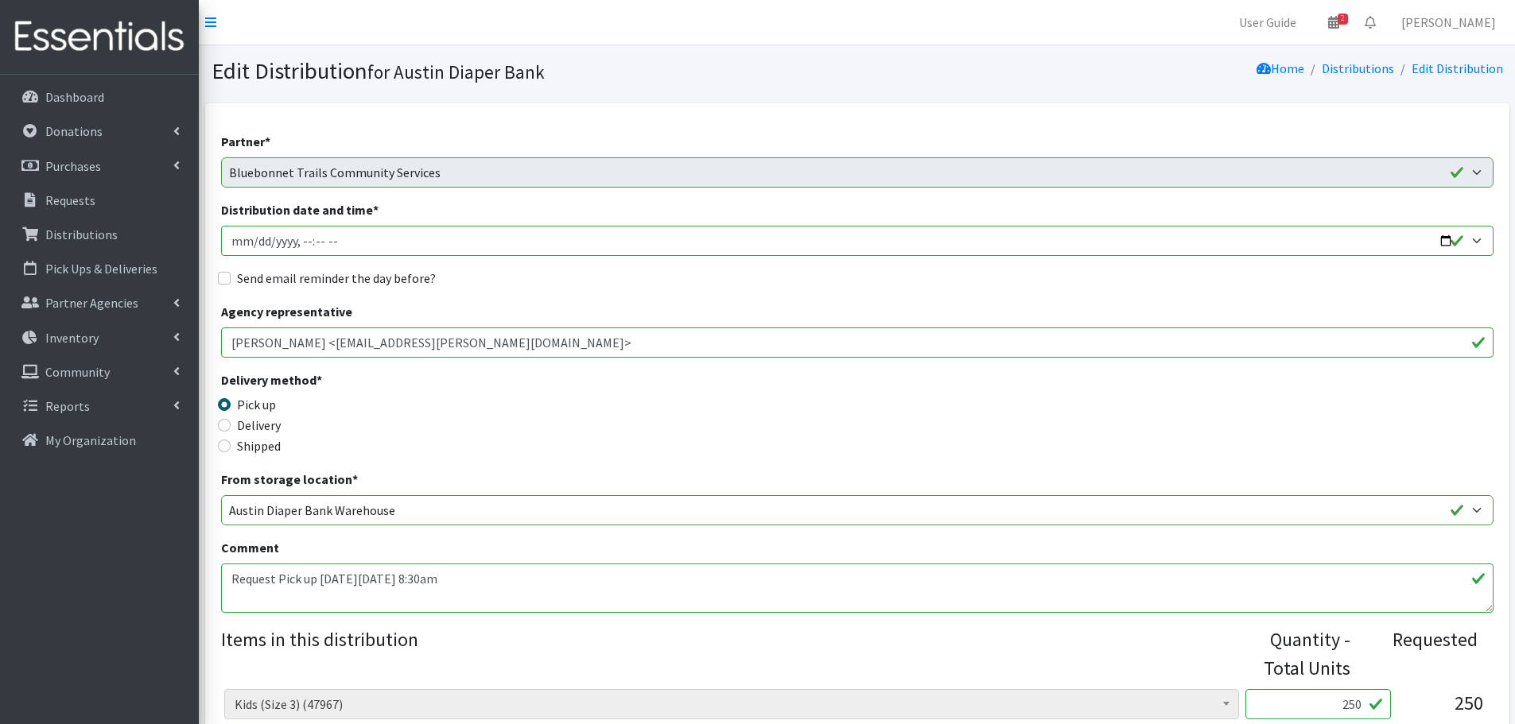
click at [1446, 243] on input "Distribution date and time *" at bounding box center [857, 241] width 1272 height 30
type input "[DATE]T08:30"
click at [740, 444] on div "Delivery method * Pick up Delivery Shipped Shipping cost" at bounding box center [857, 420] width 1272 height 99
click at [220, 274] on input "Send email reminder the day before?" at bounding box center [224, 278] width 13 height 13
checkbox input "true"
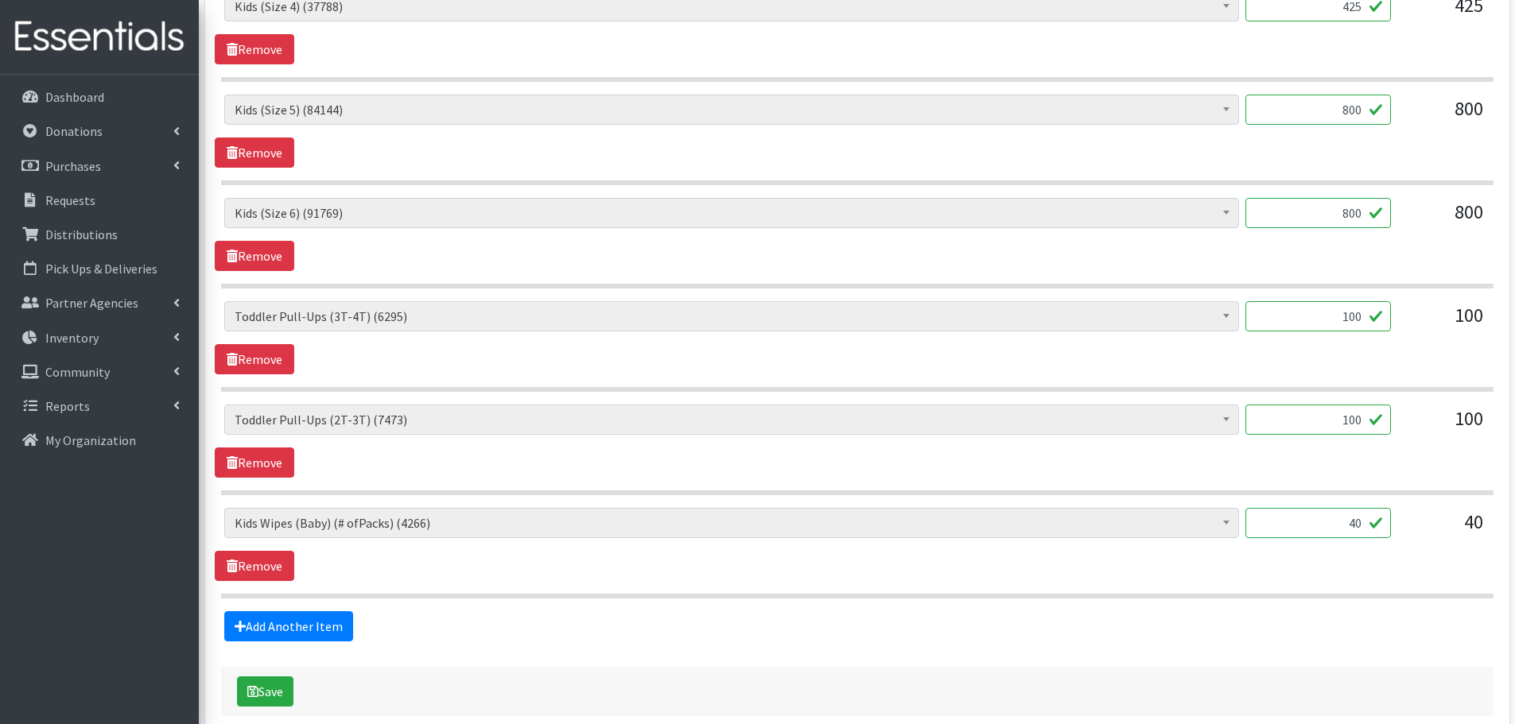
scroll to position [882, 0]
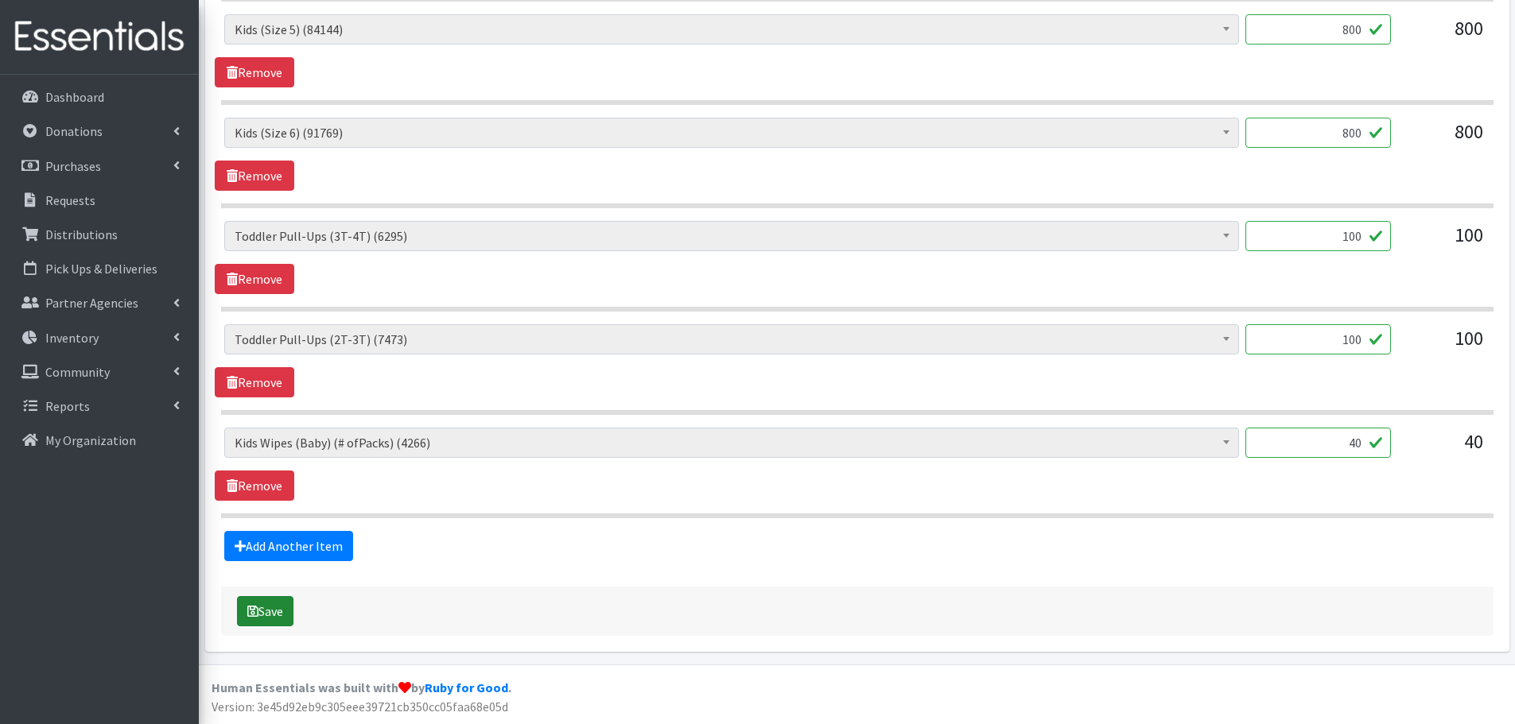
click at [266, 614] on button "Save" at bounding box center [265, 611] width 56 height 30
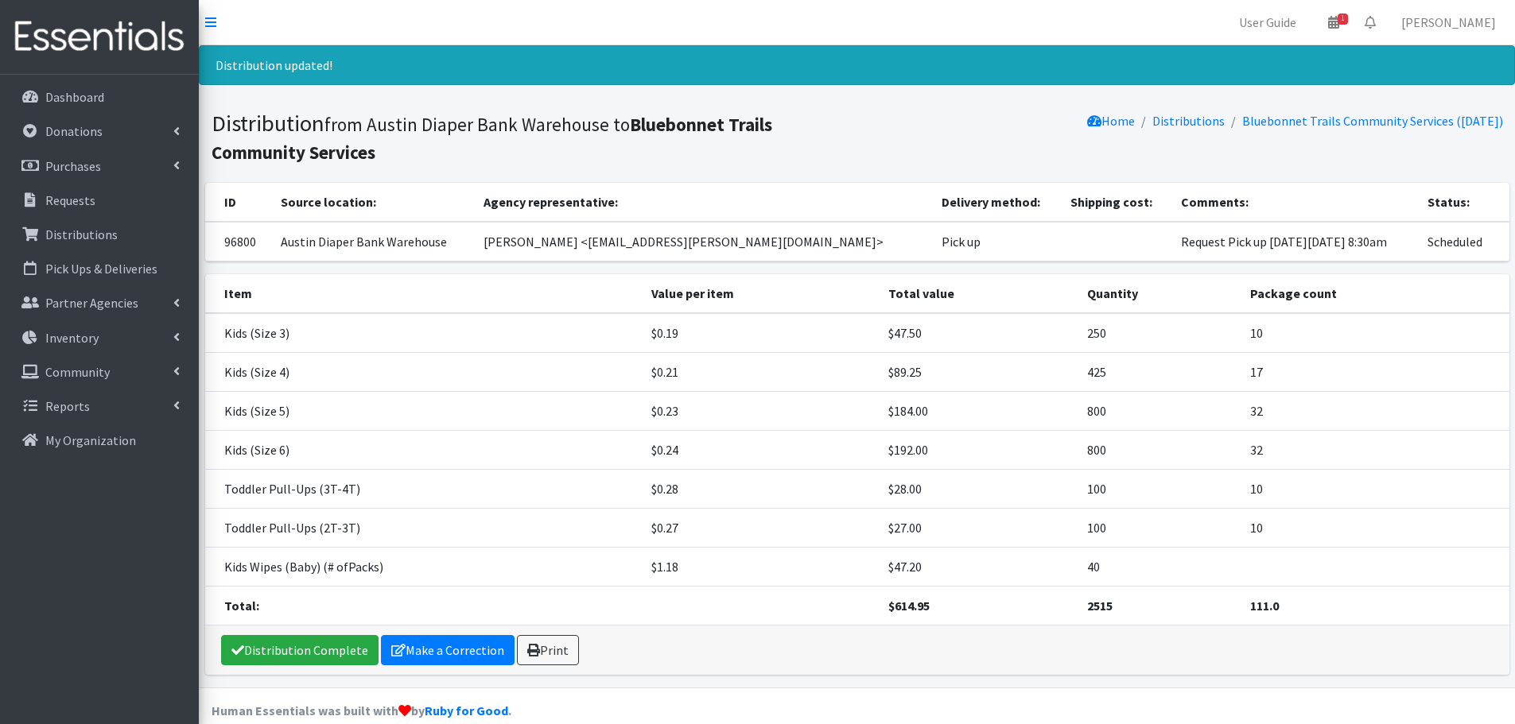
click at [575, 657] on div "Distribution Complete Make a Correction Print" at bounding box center [857, 650] width 1304 height 49
click at [564, 654] on link "Print" at bounding box center [548, 650] width 62 height 30
click at [70, 205] on p "Requests" at bounding box center [70, 200] width 50 height 16
